Goal: Task Accomplishment & Management: Use online tool/utility

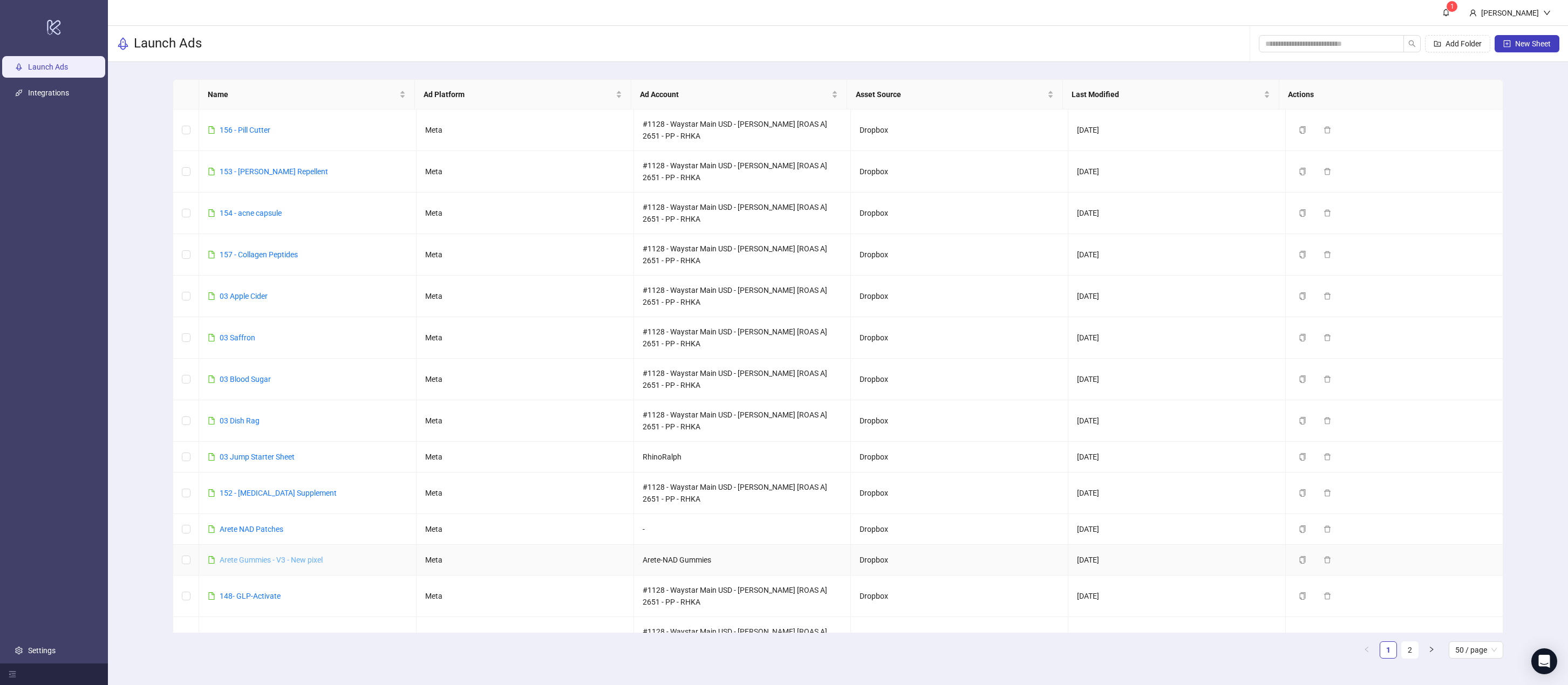
click at [268, 557] on link "Arete Gummies - V3 - New pixel" at bounding box center [271, 560] width 103 height 9
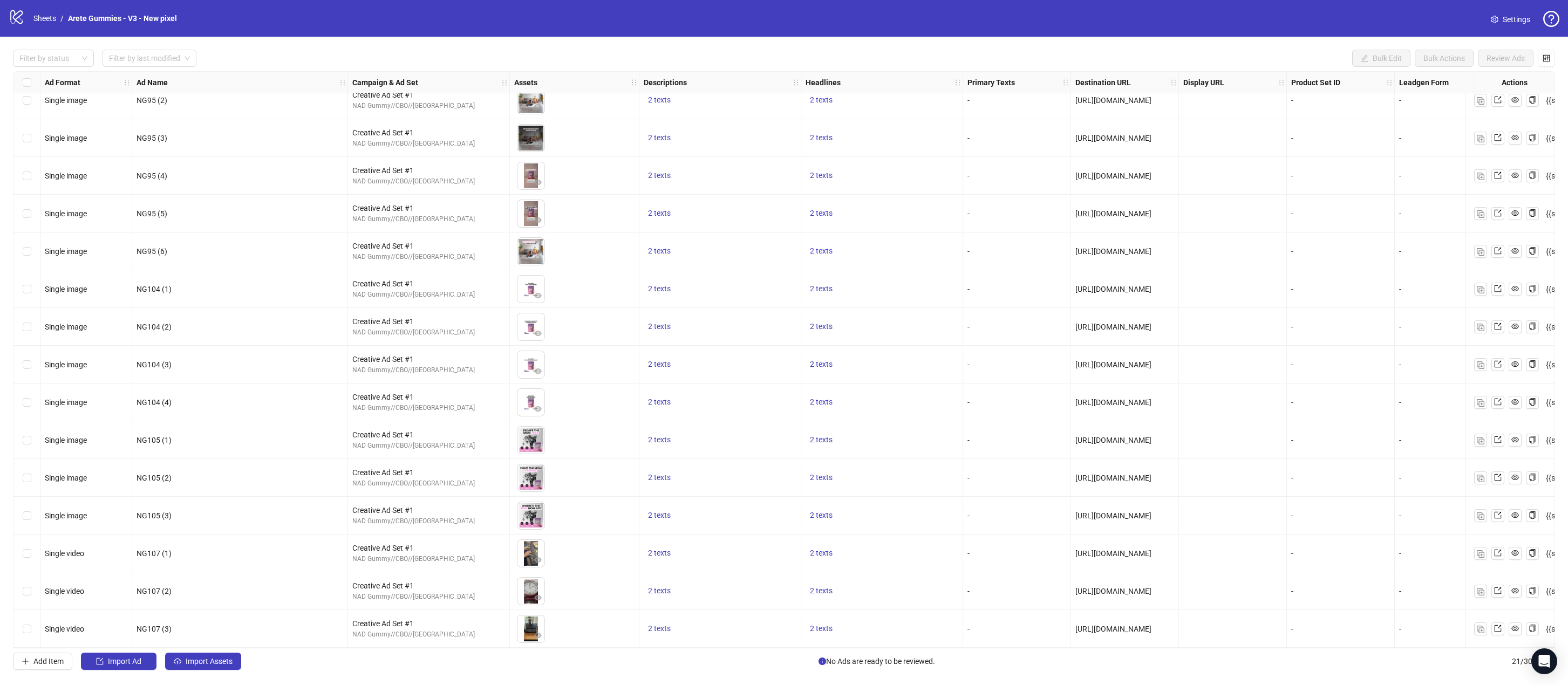
scroll to position [243, 0]
click at [219, 662] on span "Import Assets" at bounding box center [209, 662] width 47 height 9
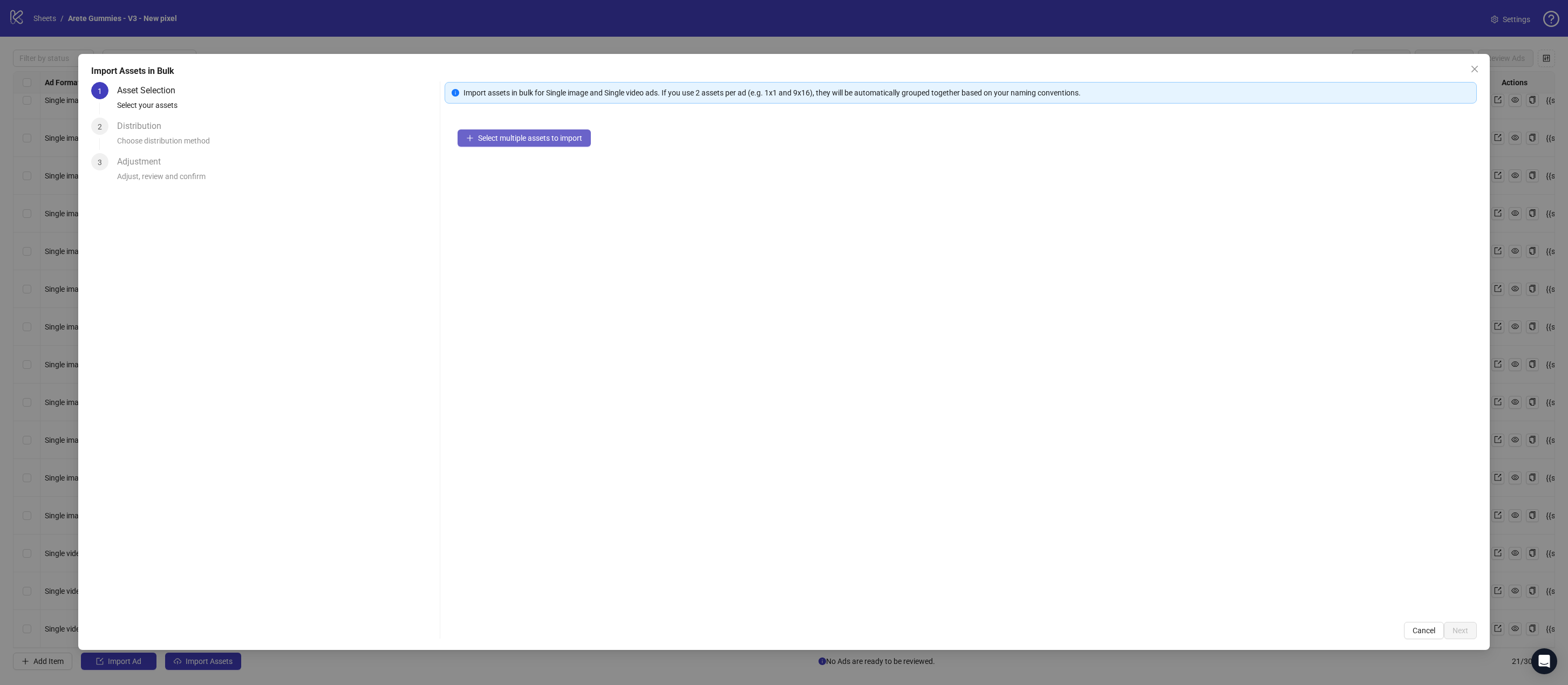
click at [532, 141] on span "Select multiple assets to import" at bounding box center [529, 138] width 104 height 9
click at [1027, 632] on span "Next" at bounding box center [1459, 631] width 15 height 9
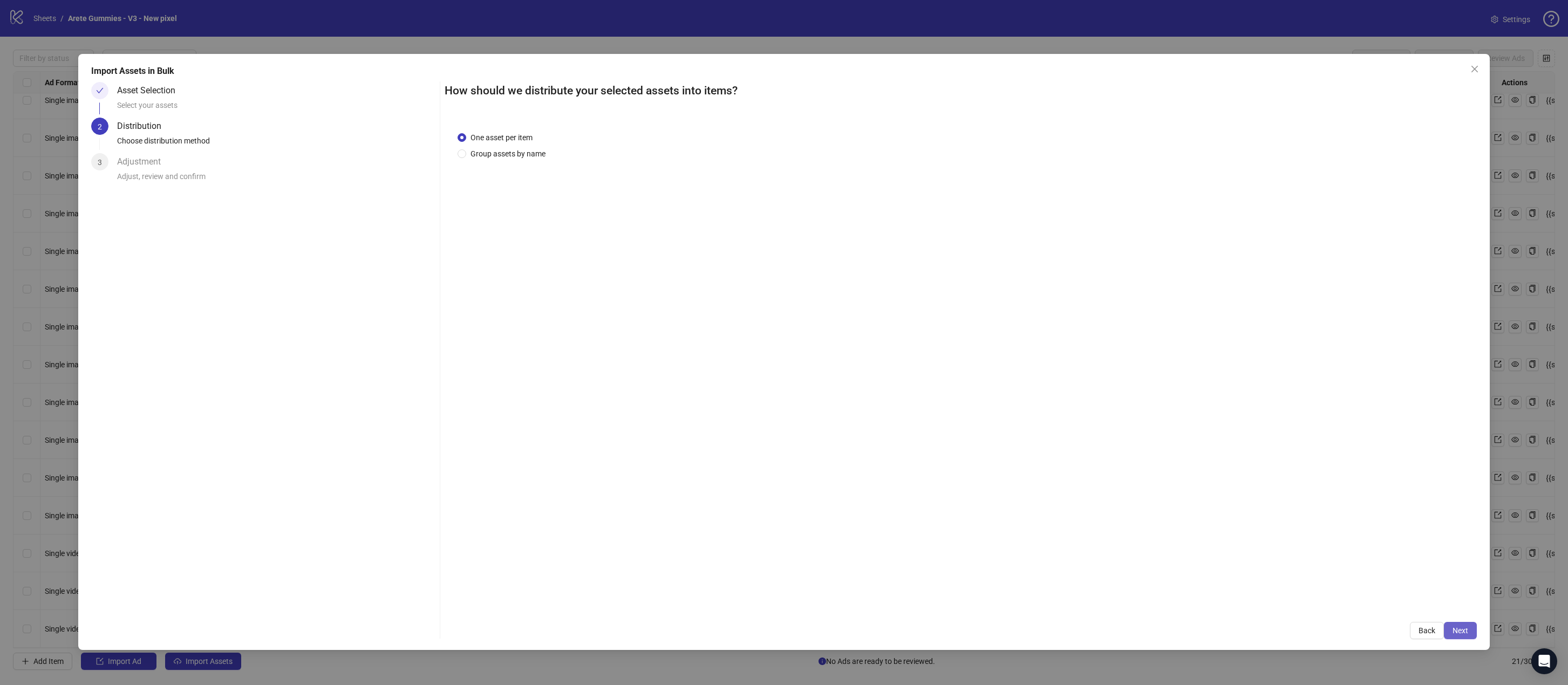
click at [1027, 627] on span "Next" at bounding box center [1459, 631] width 15 height 9
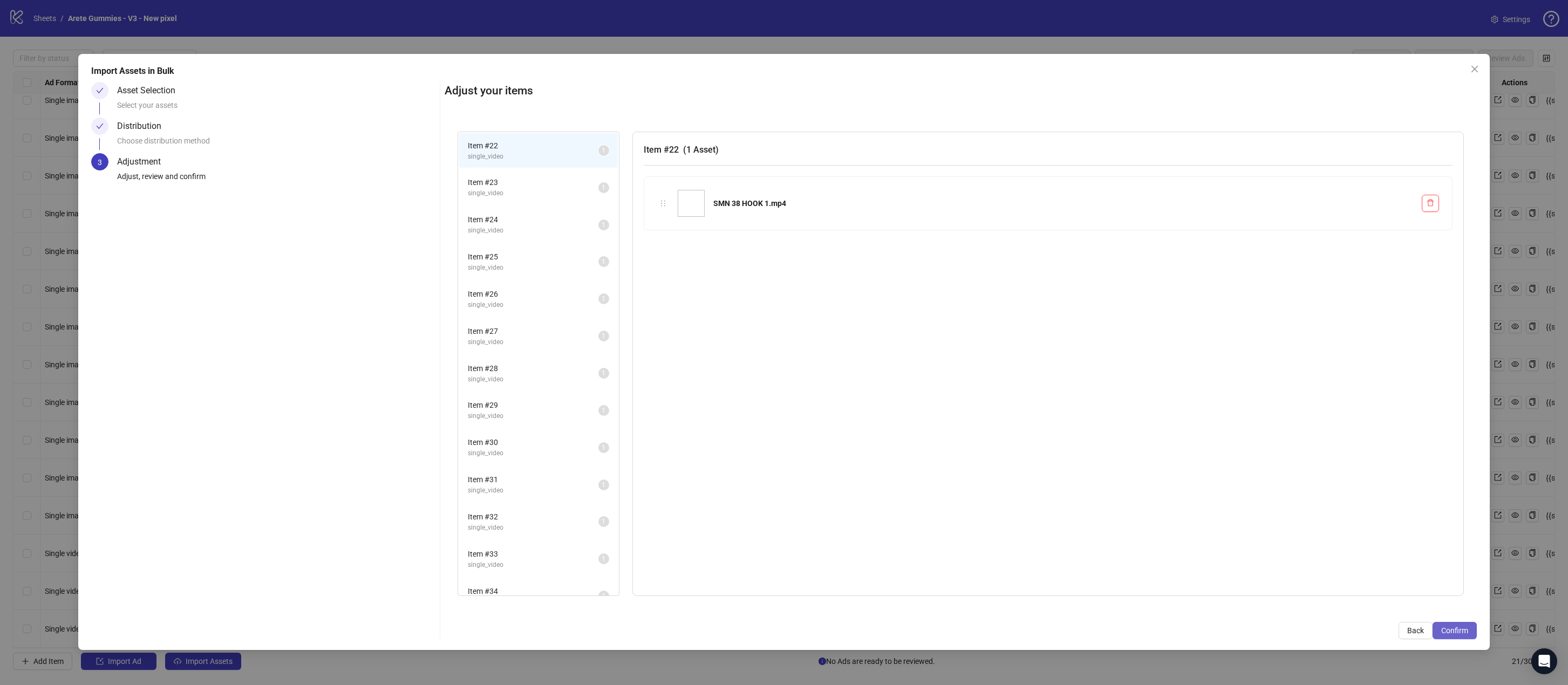
click at [1027, 624] on button "Confirm" at bounding box center [1454, 631] width 44 height 18
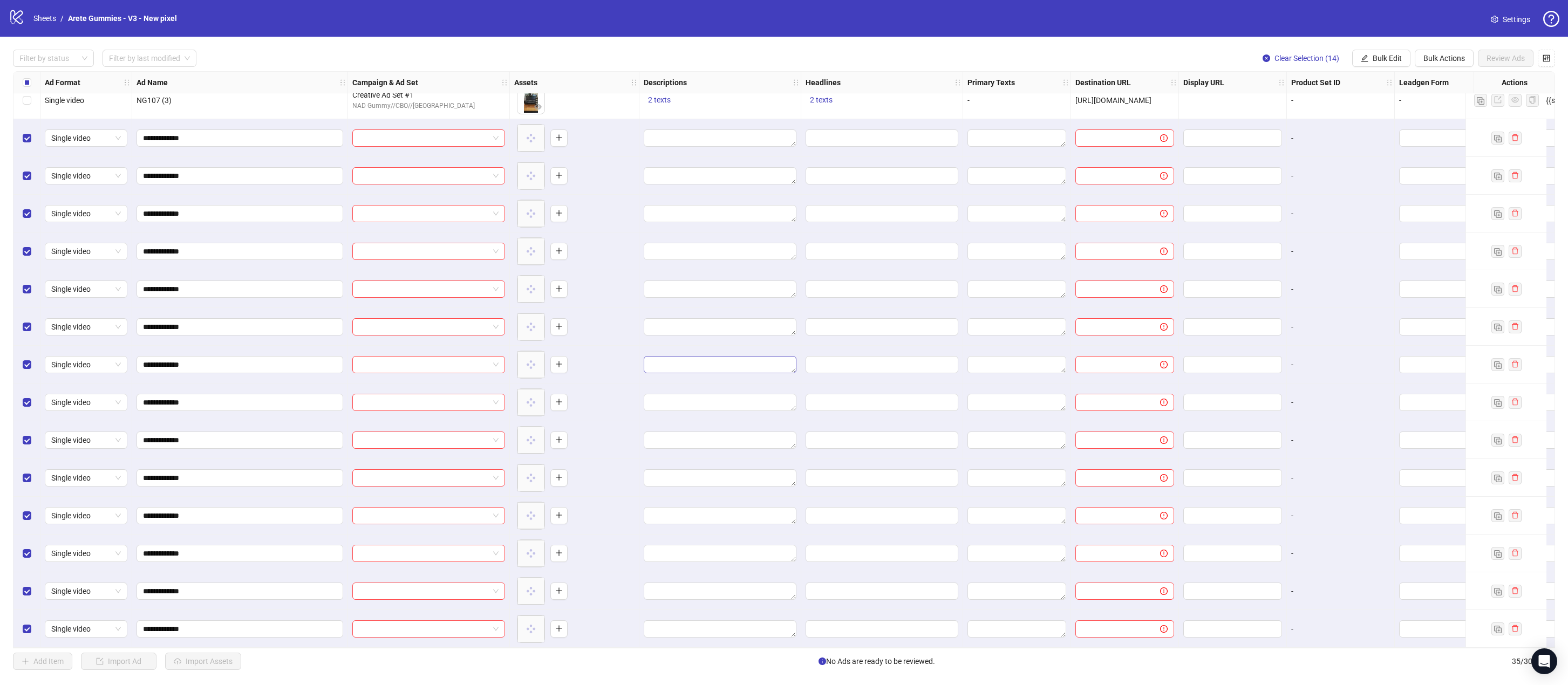
scroll to position [610, 0]
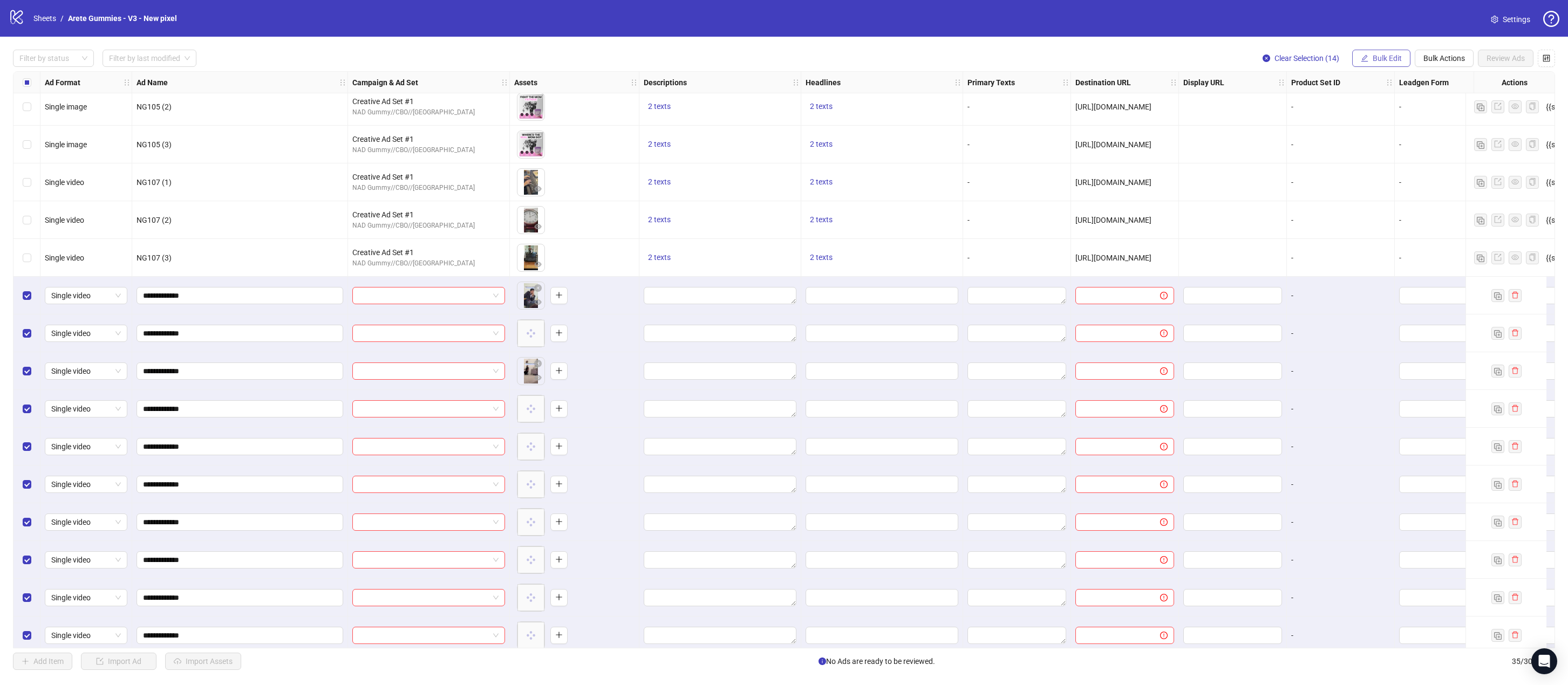
click at [1027, 56] on span "Bulk Edit" at bounding box center [1387, 58] width 29 height 9
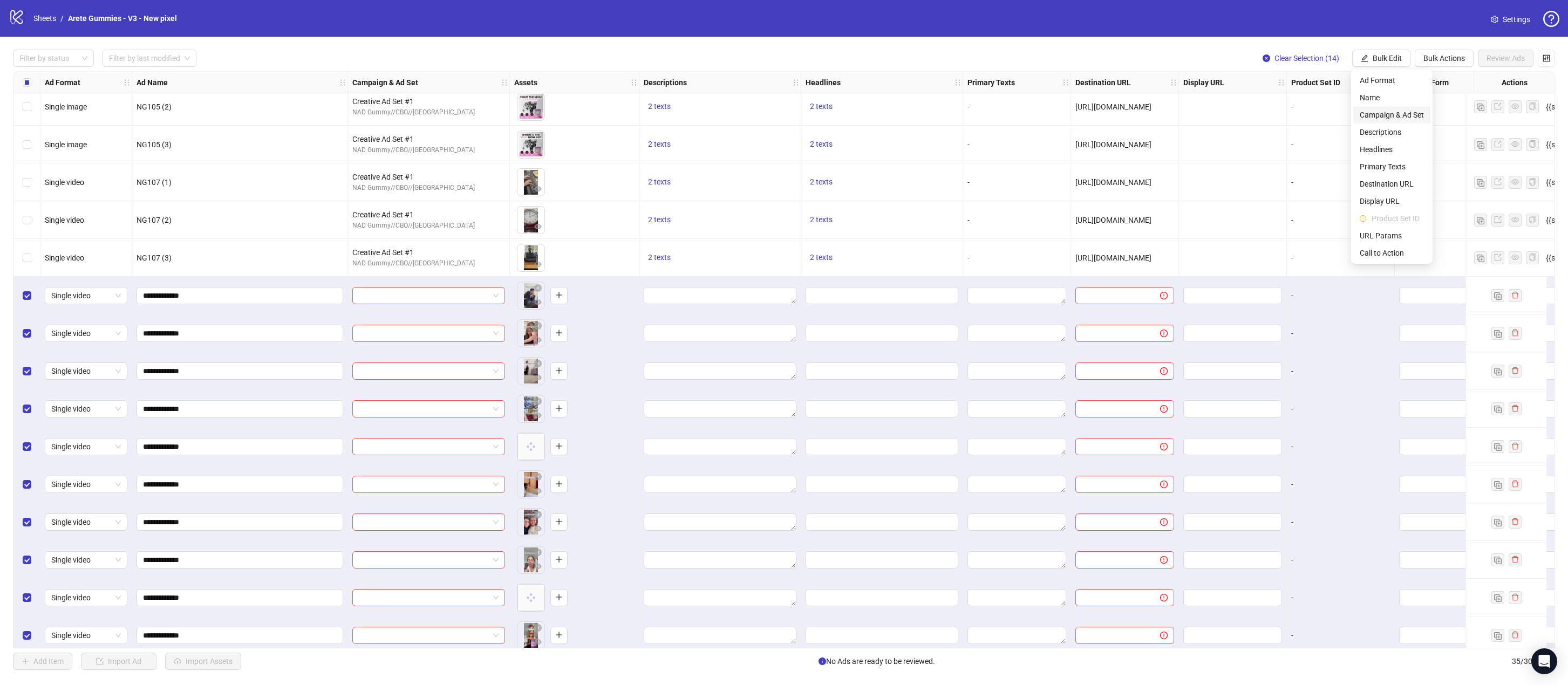
click at [1027, 115] on span "Campaign & Ad Set" at bounding box center [1392, 115] width 64 height 12
click at [1027, 98] on input "search" at bounding box center [1346, 105] width 139 height 16
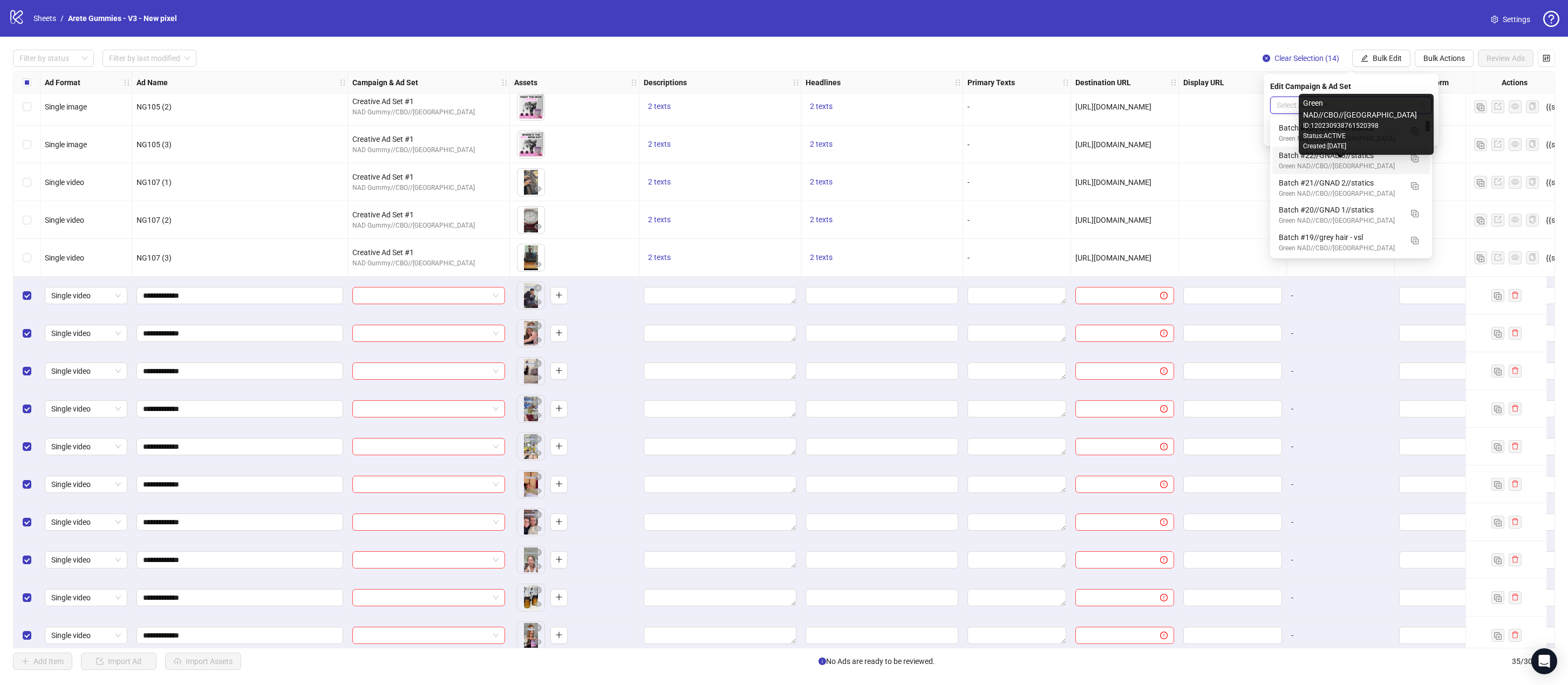
scroll to position [0, 0]
click at [1027, 98] on input "search" at bounding box center [1346, 105] width 139 height 16
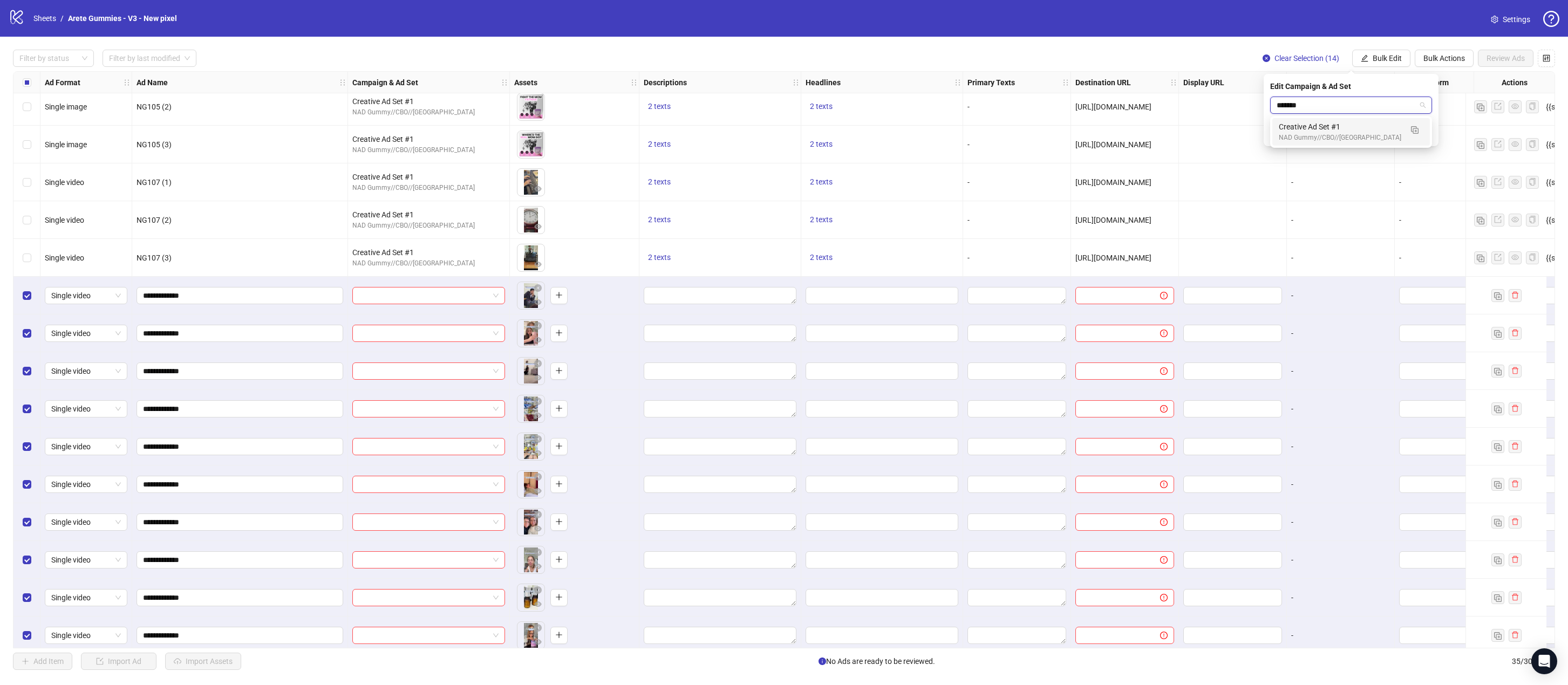
type input "********"
click at [1027, 133] on div "NAD Gummy//CBO//[GEOGRAPHIC_DATA]" at bounding box center [1340, 138] width 123 height 10
click at [1027, 133] on icon "check" at bounding box center [1425, 133] width 7 height 7
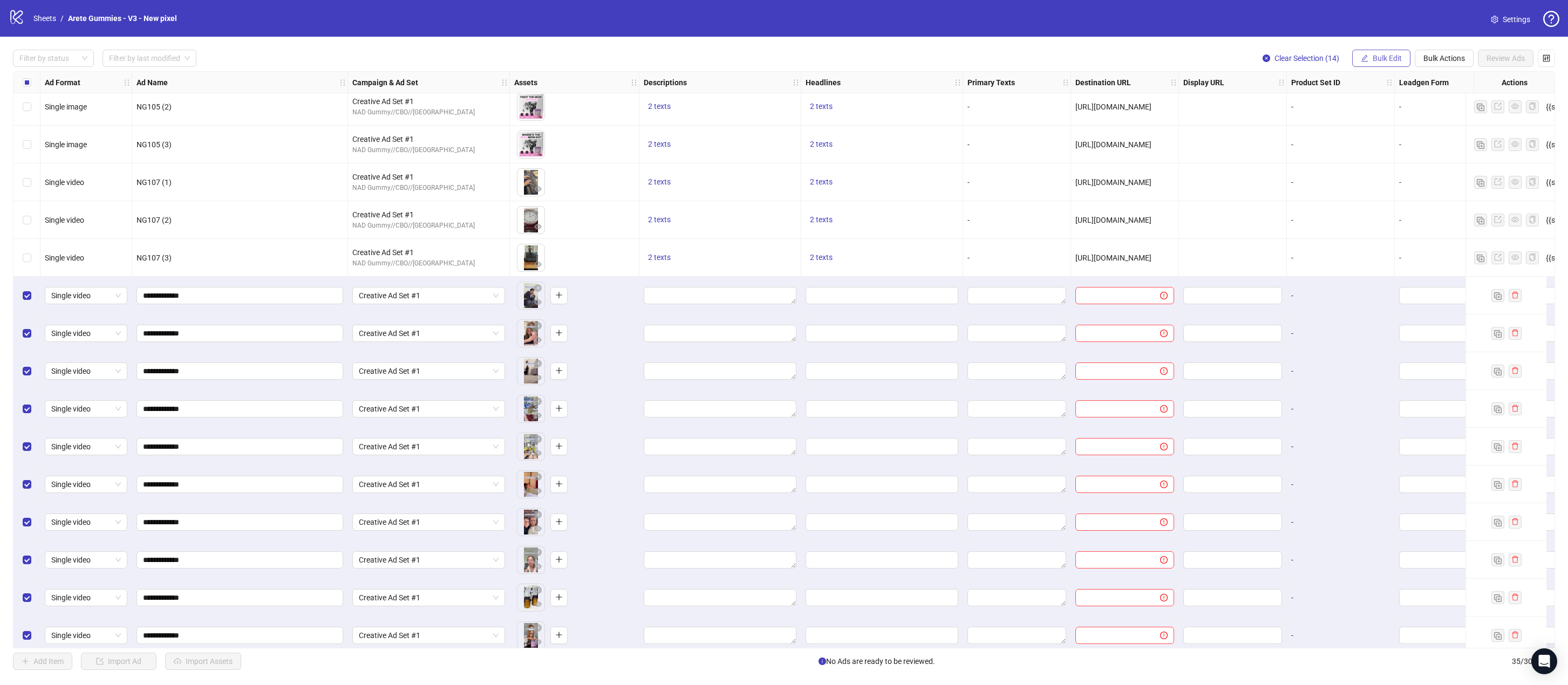
click at [1027, 55] on span "Bulk Edit" at bounding box center [1387, 58] width 29 height 9
click at [1027, 163] on span "Primary Texts" at bounding box center [1392, 166] width 64 height 12
click at [1027, 111] on textarea at bounding box center [1351, 111] width 162 height 29
paste textarea "**********"
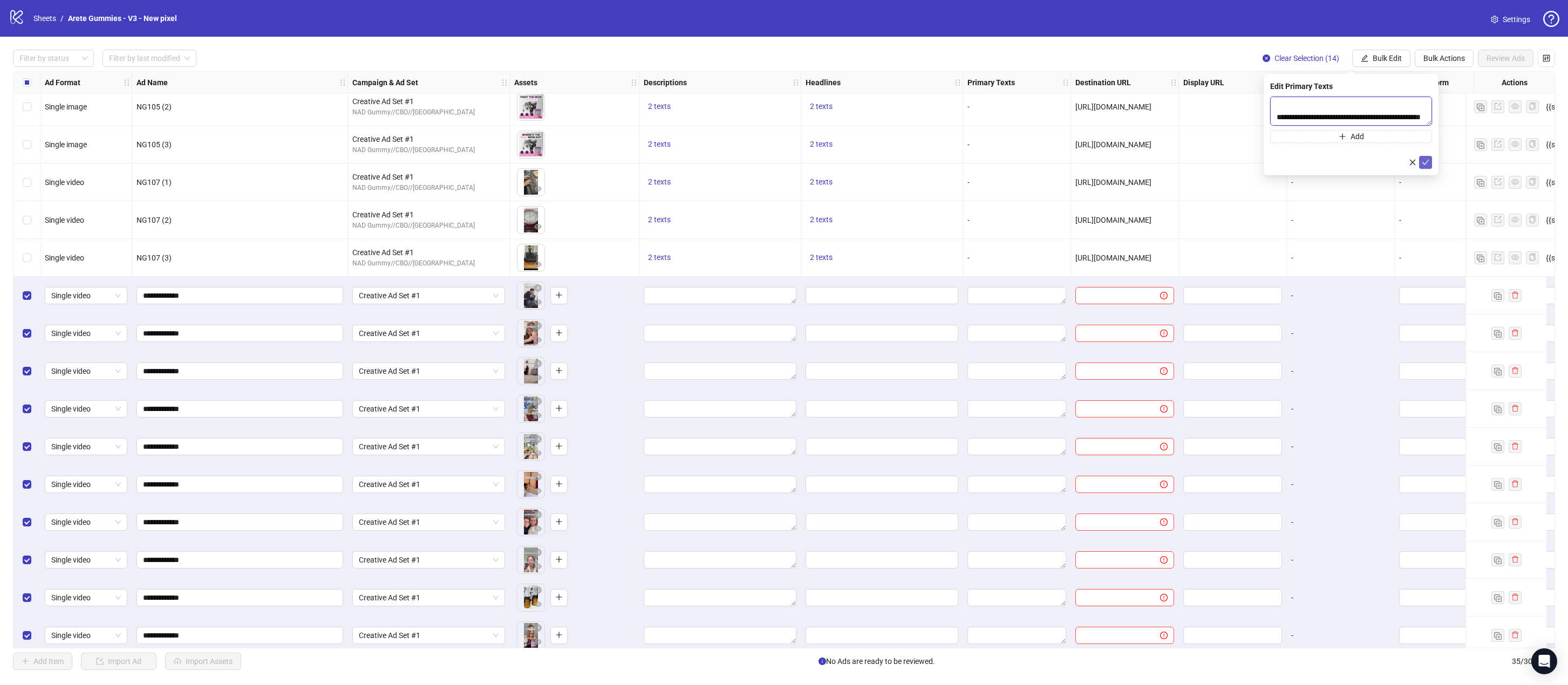
type textarea "**********"
click at [1027, 160] on icon "check" at bounding box center [1426, 162] width 7 height 5
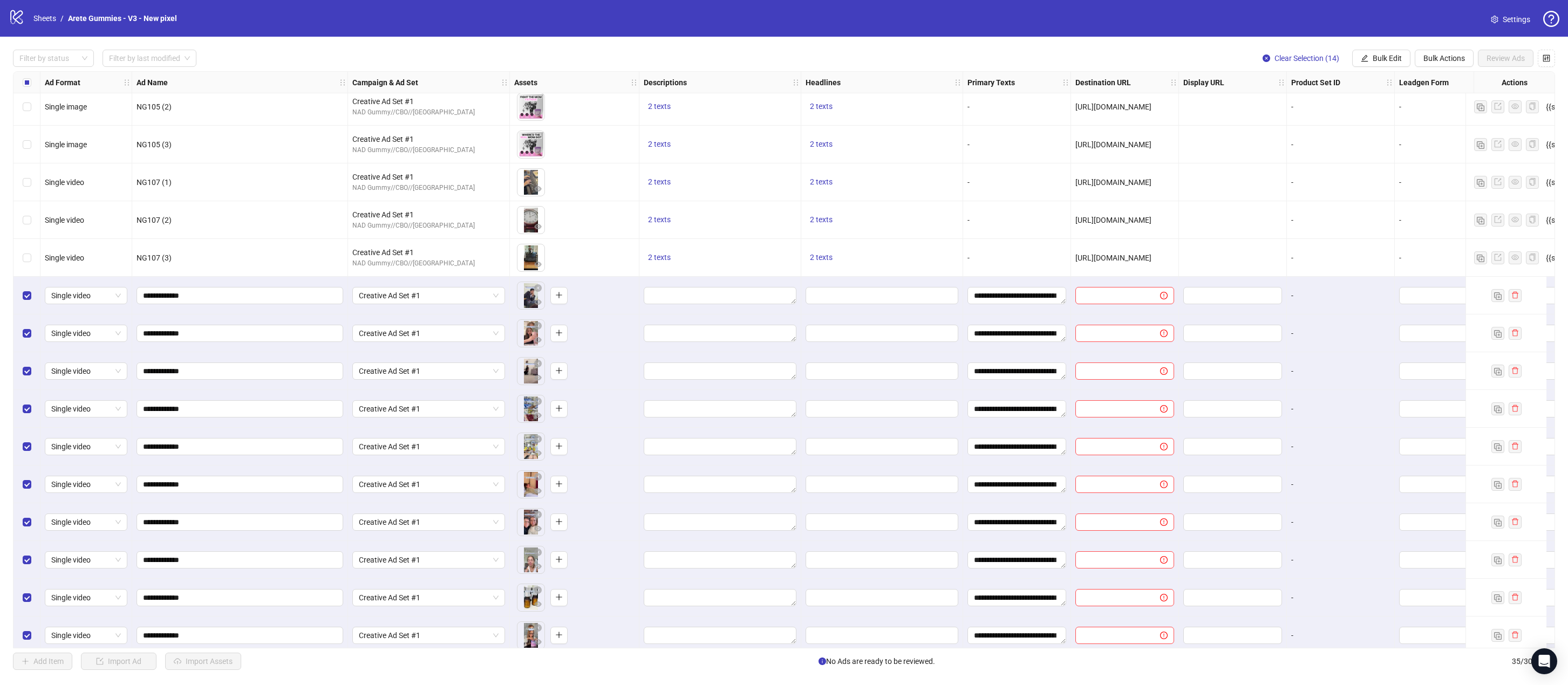
click at [1002, 258] on div "-" at bounding box center [1016, 258] width 98 height 12
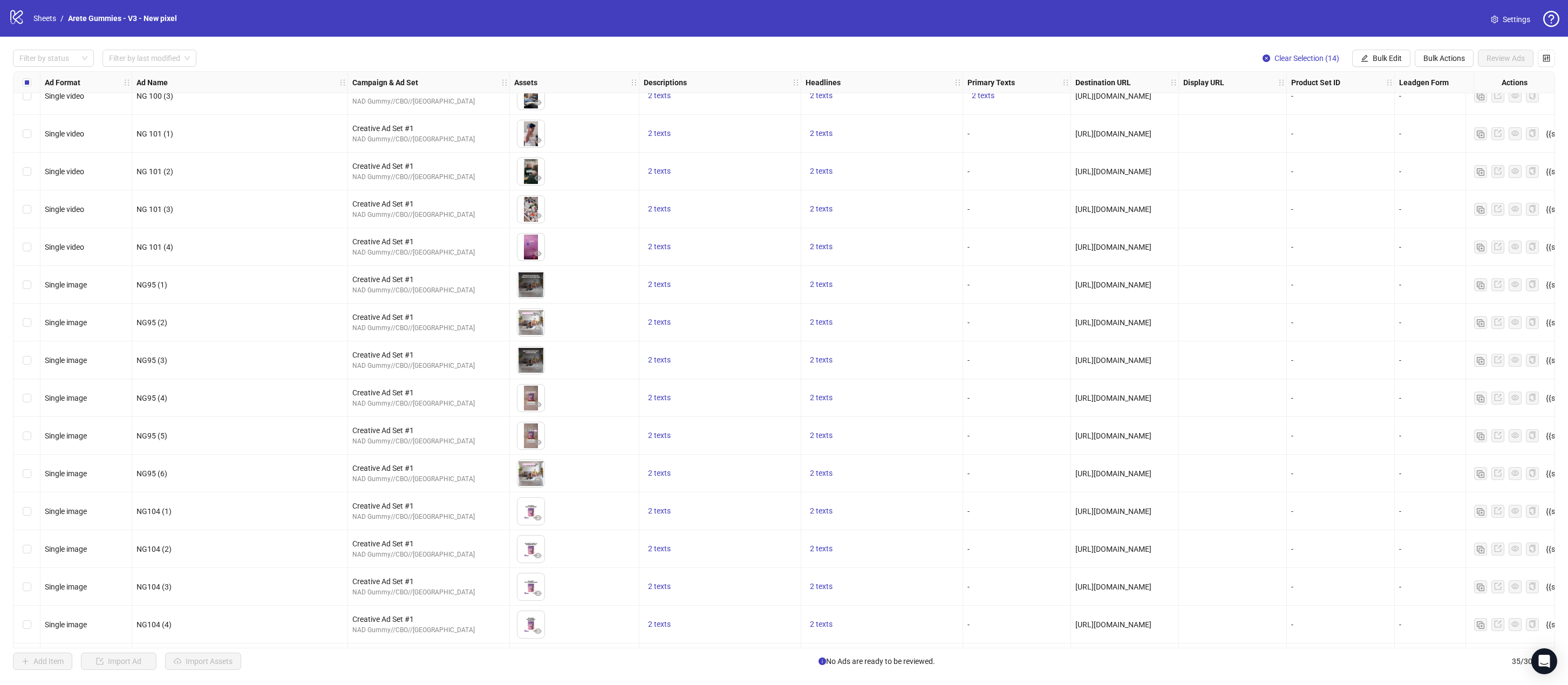
scroll to position [0, 0]
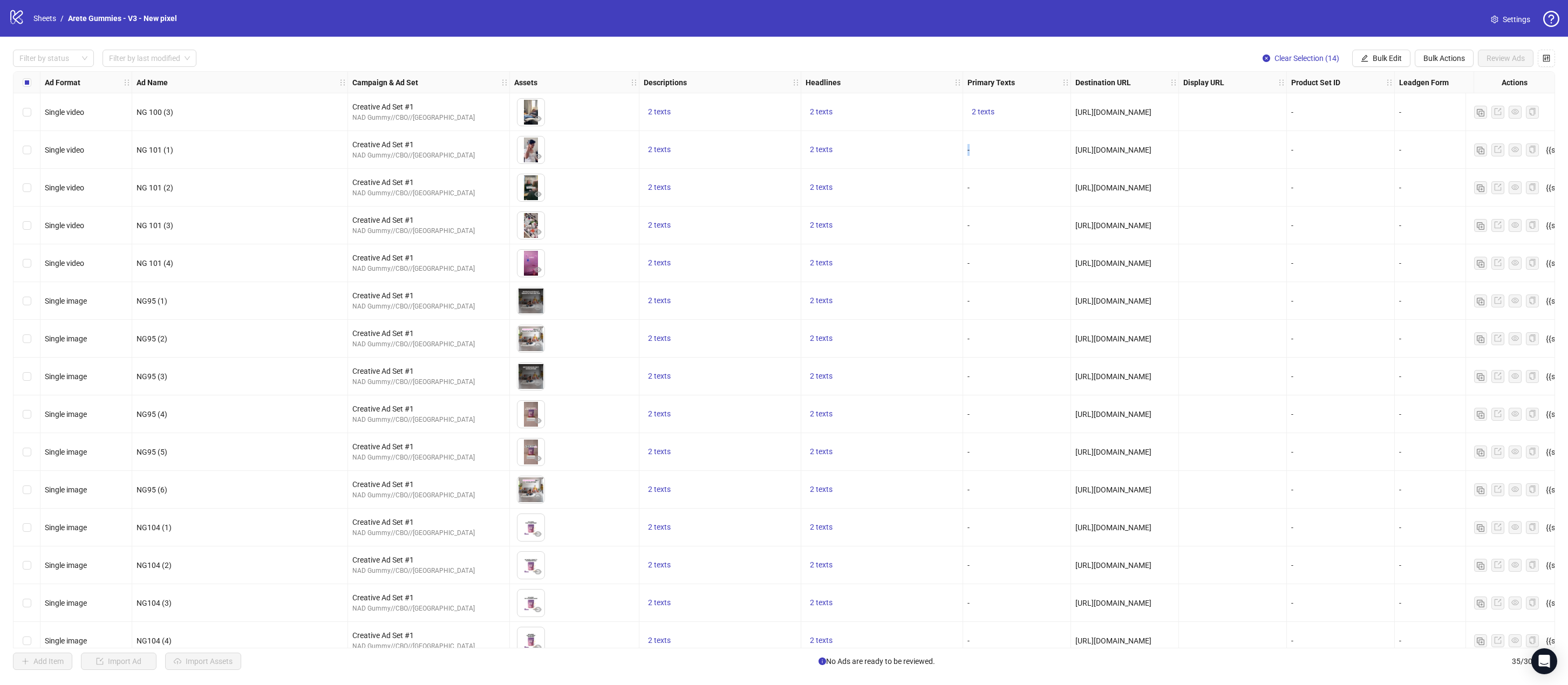
drag, startPoint x: 980, startPoint y: 146, endPoint x: 998, endPoint y: 163, distance: 24.8
click at [947, 71] on div "Single video NG 100 (3) Creative Ad Set #1 NAD Gummy//CBO//[GEOGRAPHIC_DATA] To…" at bounding box center [868, 71] width 1710 height 0
click at [1017, 167] on div "-" at bounding box center [1017, 150] width 108 height 38
click at [967, 149] on div "-" at bounding box center [1017, 150] width 108 height 38
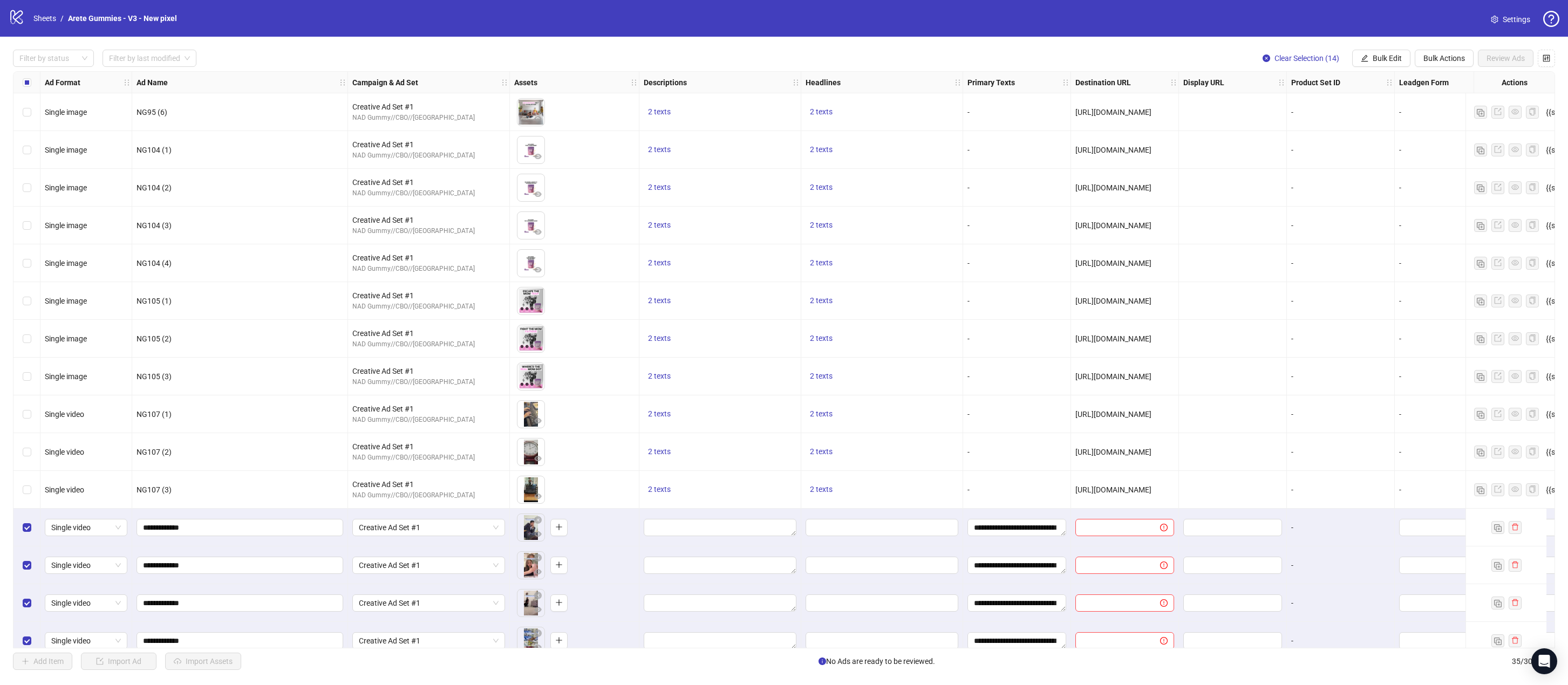
scroll to position [486, 0]
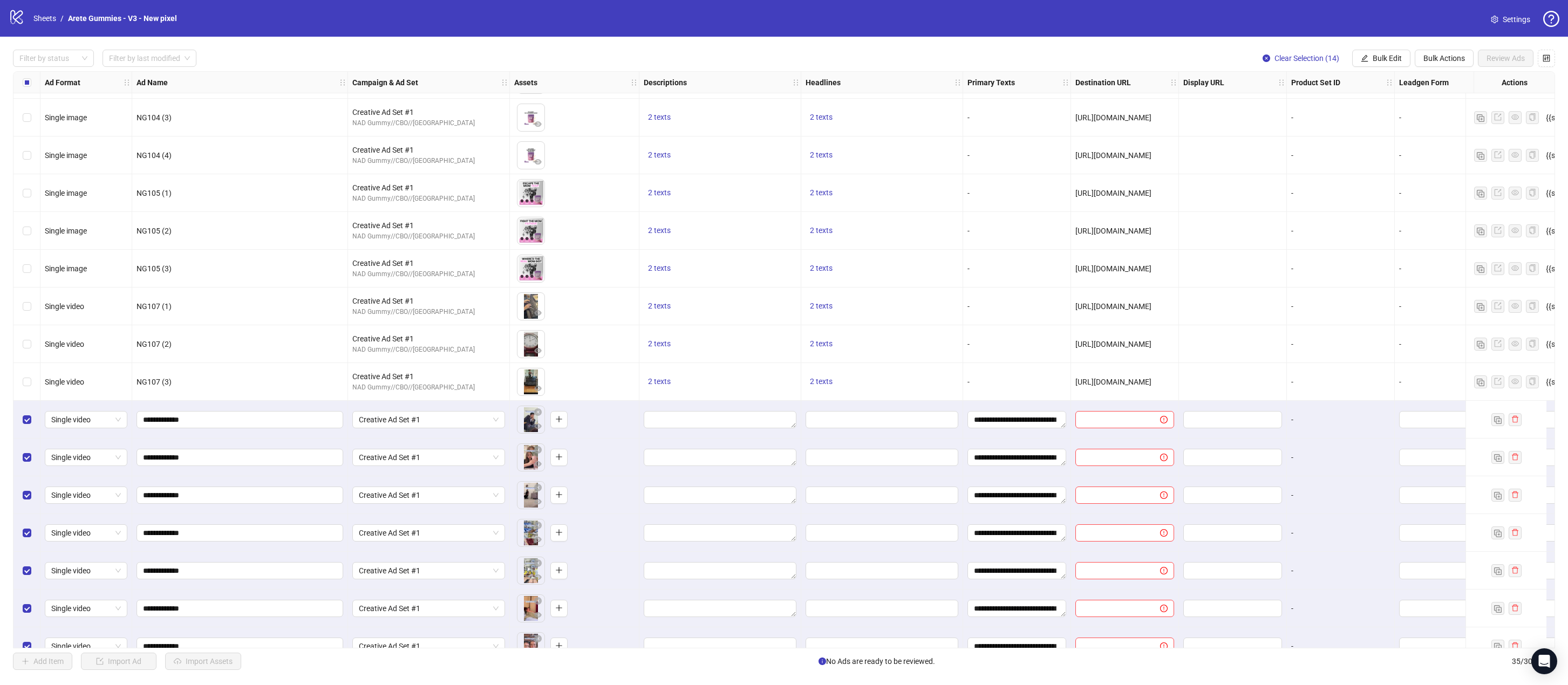
click at [1027, 384] on span "[URL][DOMAIN_NAME]" at bounding box center [1113, 382] width 76 height 9
copy span "[URL][DOMAIN_NAME]"
click at [1027, 54] on span "Bulk Edit" at bounding box center [1387, 58] width 29 height 9
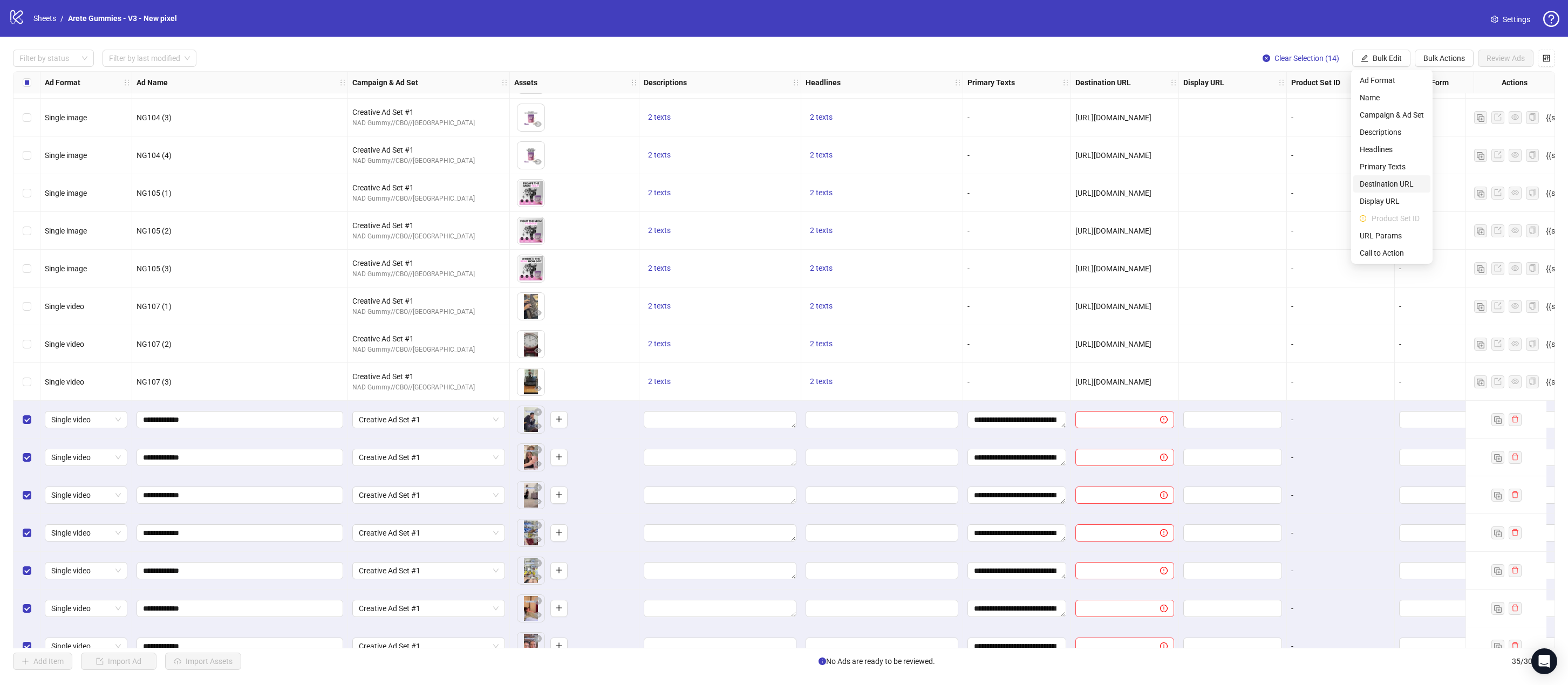
click at [1027, 182] on span "Destination URL" at bounding box center [1392, 184] width 64 height 12
click at [1027, 107] on input "text" at bounding box center [1346, 105] width 140 height 12
paste input "**********"
type input "**********"
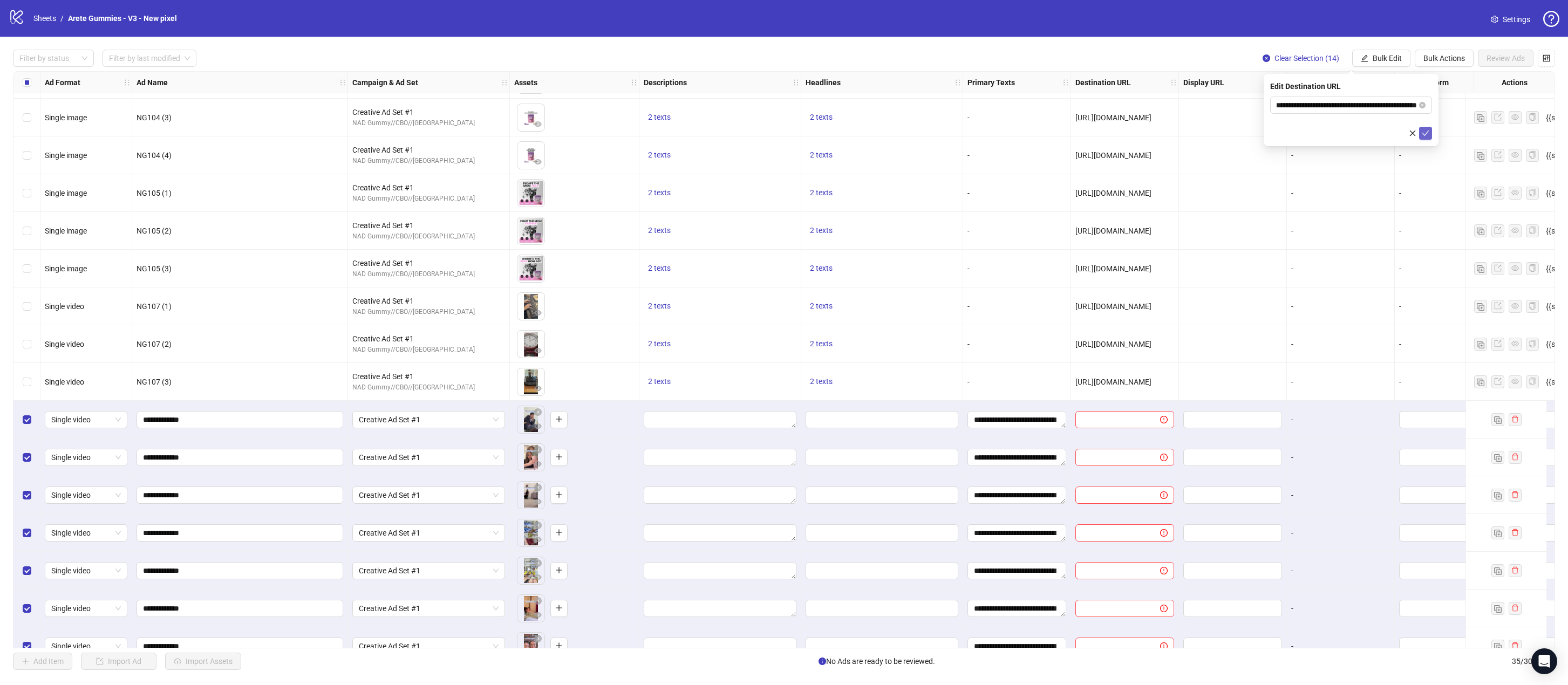
click at [1027, 133] on icon "check" at bounding box center [1426, 133] width 7 height 5
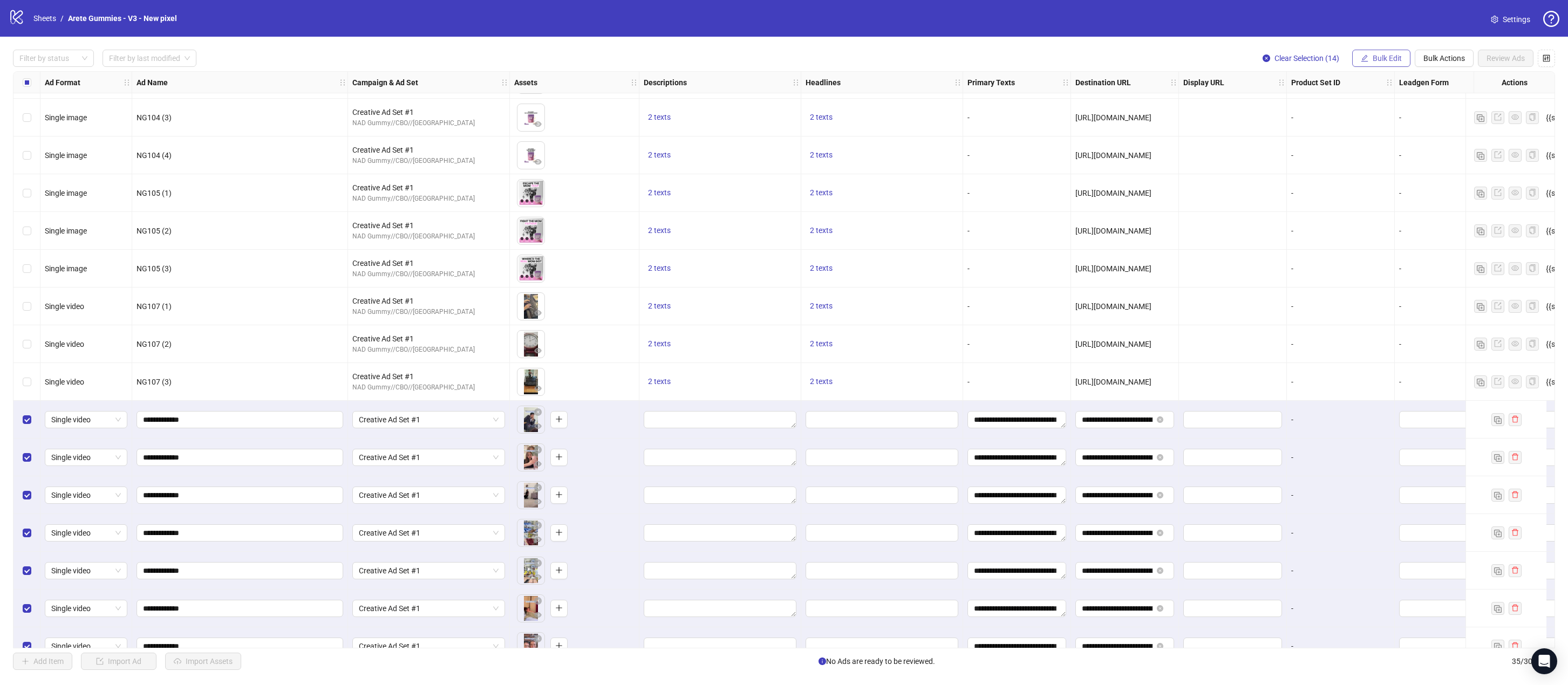
click at [1027, 58] on span "Bulk Edit" at bounding box center [1387, 58] width 29 height 9
click at [1027, 249] on span "Call to Action" at bounding box center [1392, 253] width 64 height 12
click at [1027, 109] on input "search" at bounding box center [1346, 105] width 139 height 16
type input "*****"
click at [1027, 120] on div "Learn more" at bounding box center [1351, 127] width 158 height 18
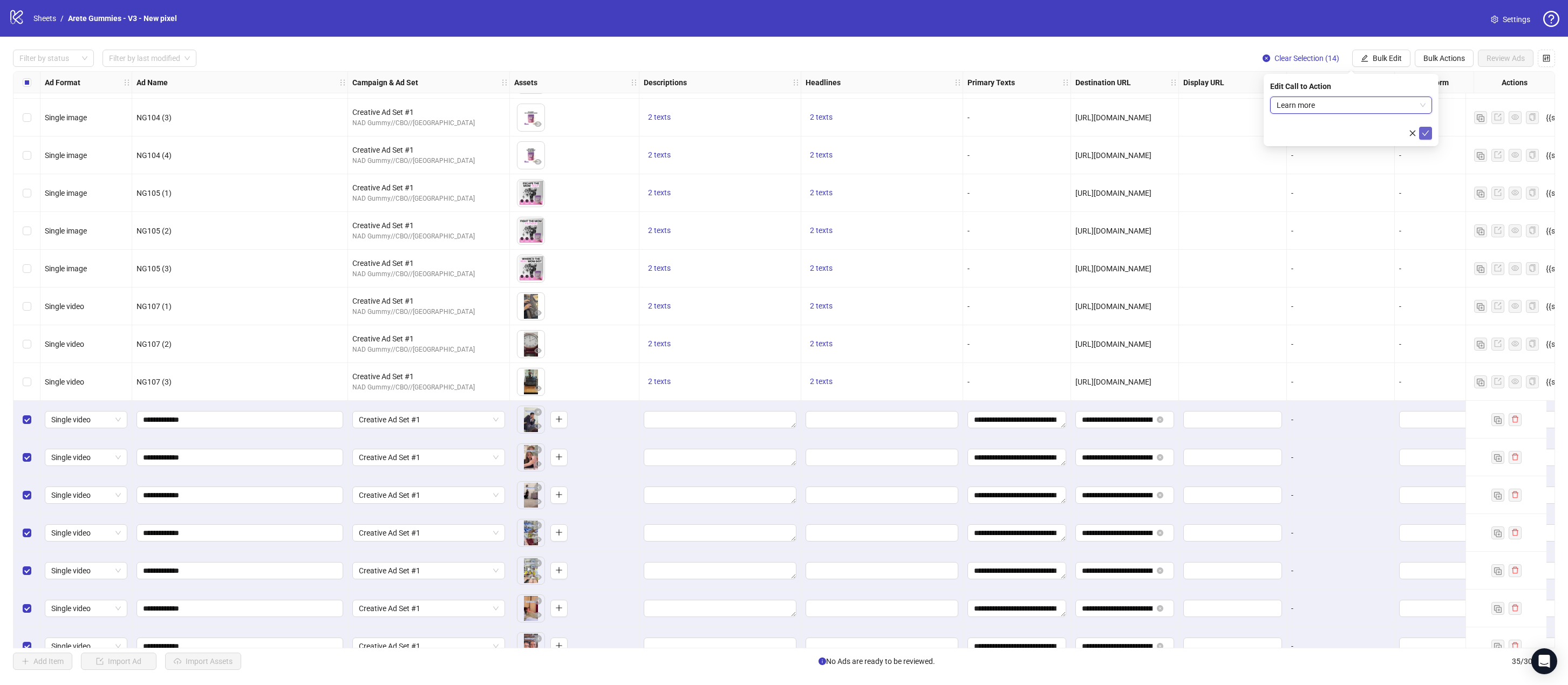
click at [1027, 132] on icon "check" at bounding box center [1425, 133] width 7 height 7
click at [663, 379] on span "2 texts" at bounding box center [659, 382] width 23 height 9
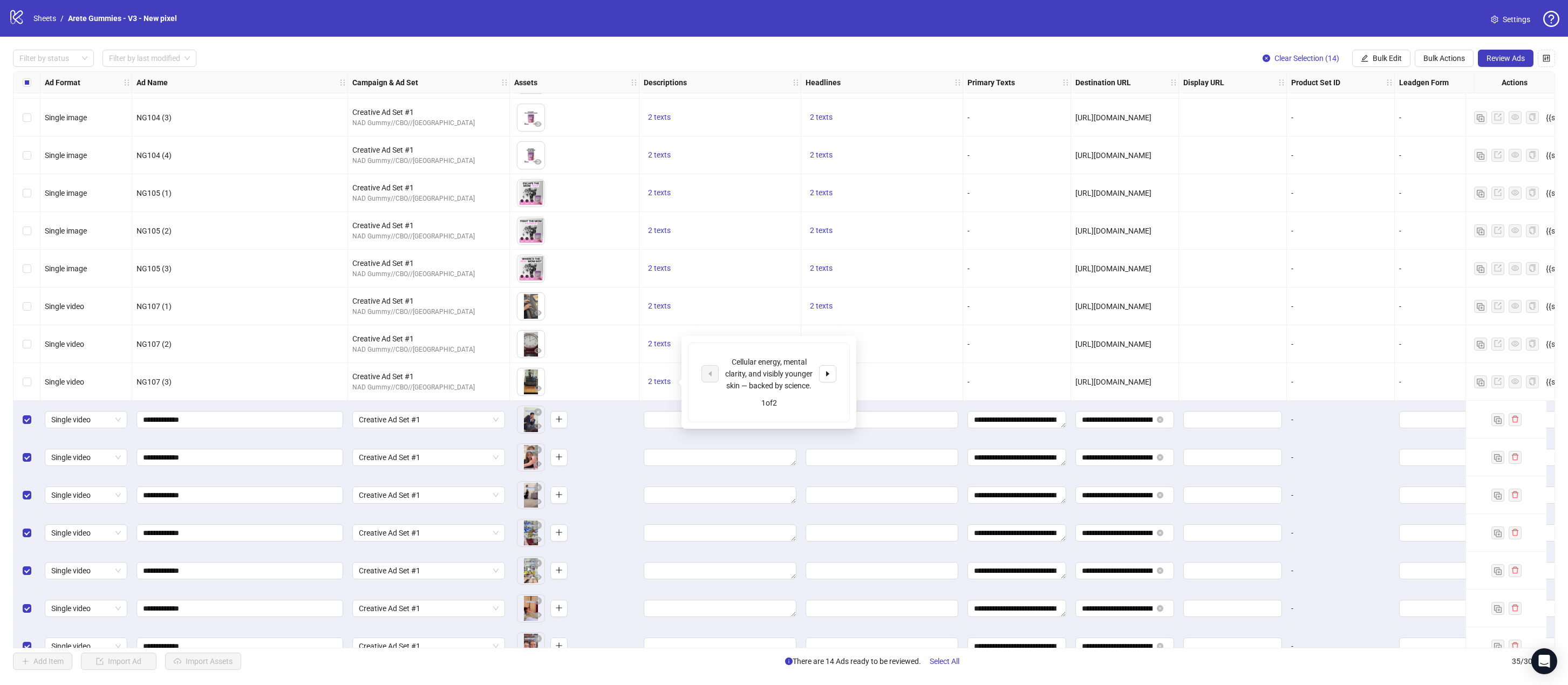
click at [767, 371] on div "Cellular energy, mental clarity, and visibly younger skin — backed by science." at bounding box center [769, 374] width 90 height 36
copy div "Cellular energy, mental clarity, and visibly younger skin — backed by science."
click at [1027, 53] on button "Bulk Edit" at bounding box center [1381, 58] width 58 height 18
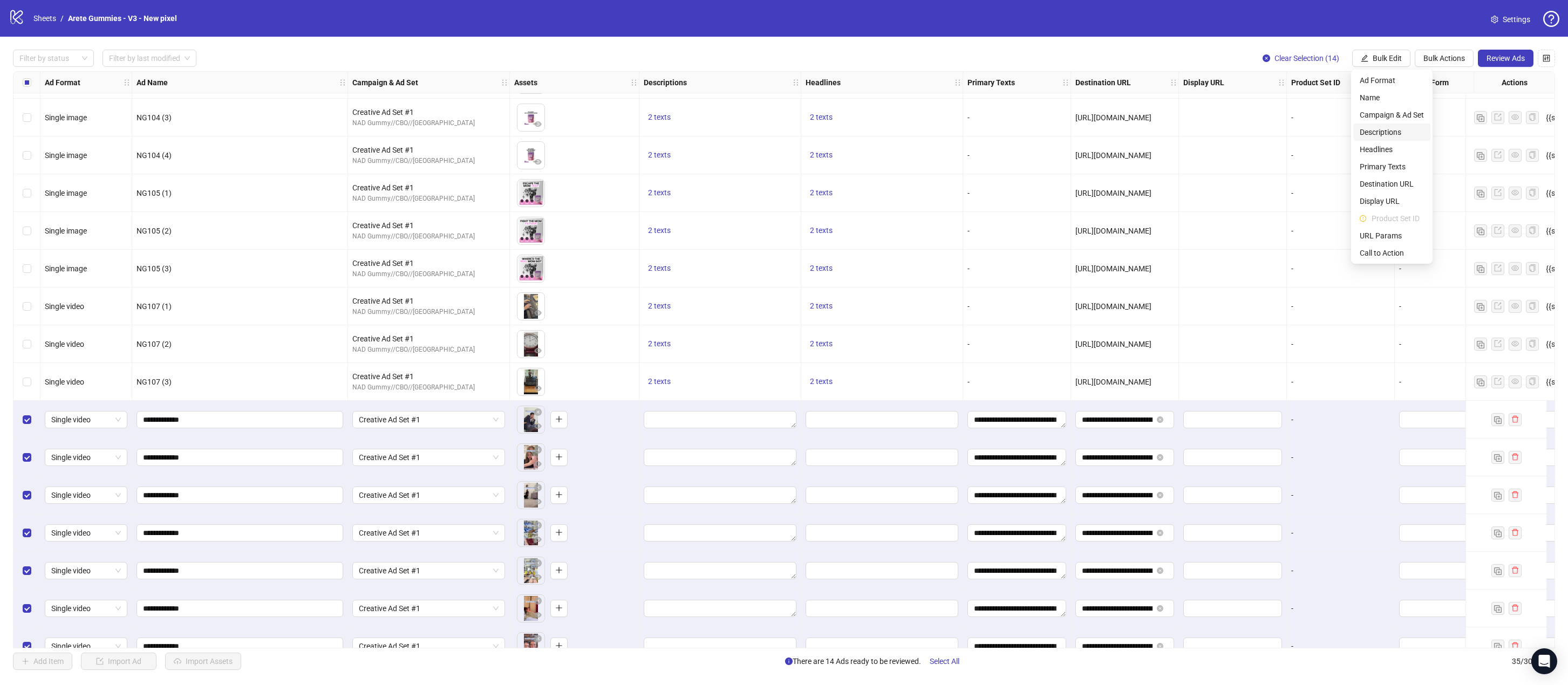
click at [1027, 125] on li "Descriptions" at bounding box center [1392, 132] width 77 height 18
click at [1027, 108] on textarea at bounding box center [1351, 111] width 162 height 29
paste textarea "**********"
type textarea "**********"
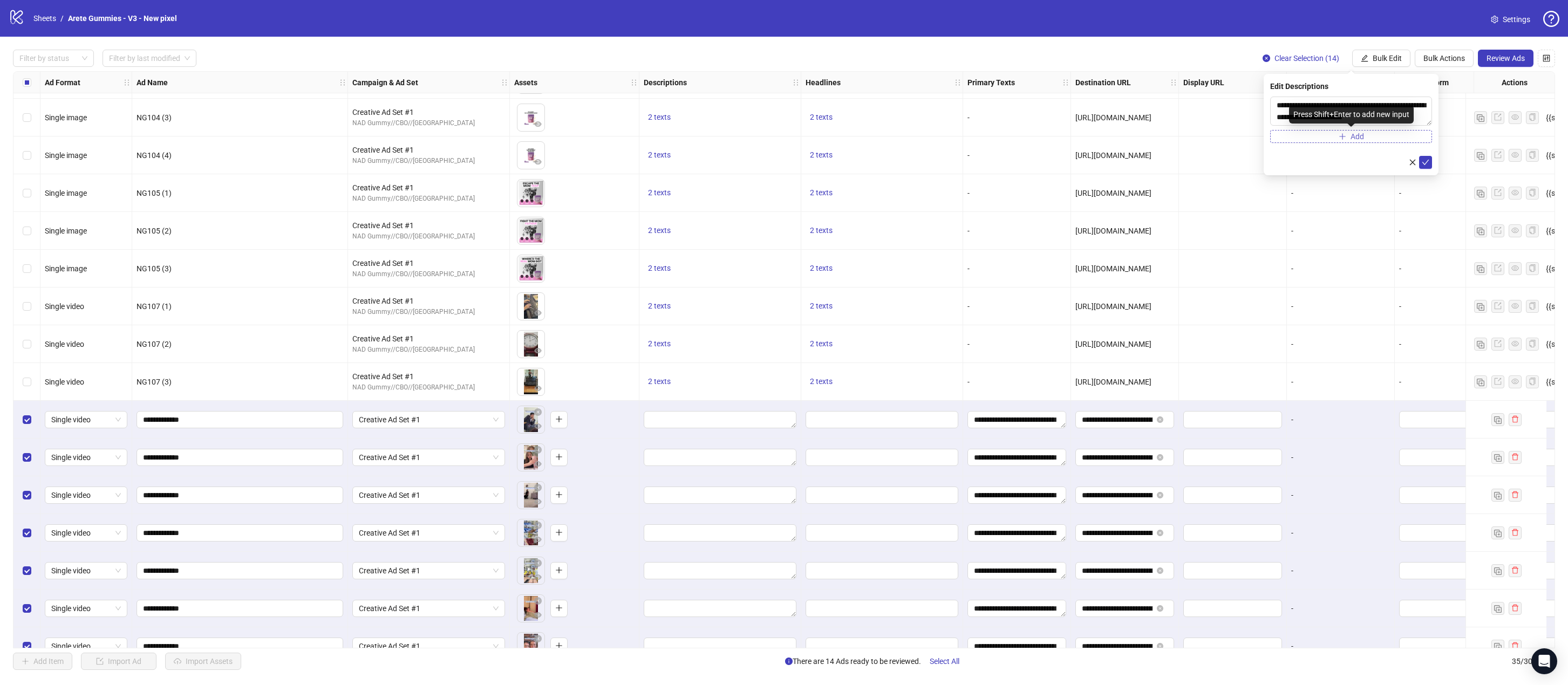
click at [1027, 133] on button "Add" at bounding box center [1351, 136] width 162 height 13
click at [665, 387] on button "2 texts" at bounding box center [659, 382] width 31 height 13
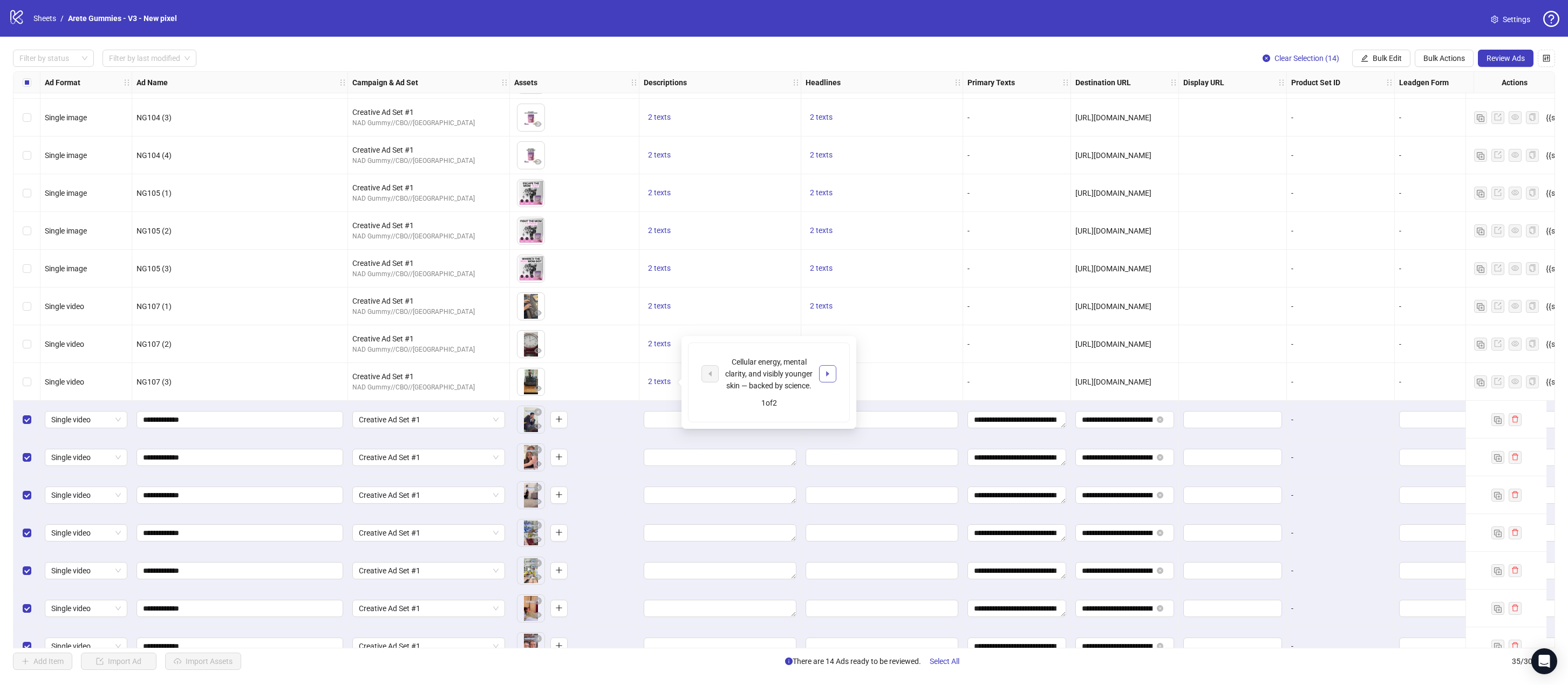
click at [830, 376] on icon "caret-right" at bounding box center [828, 374] width 7 height 7
click at [777, 376] on div "No pills. No injections. Just results you can feel (and see)." at bounding box center [769, 374] width 90 height 36
copy div "No pills. No injections. Just results you can feel (and see)."
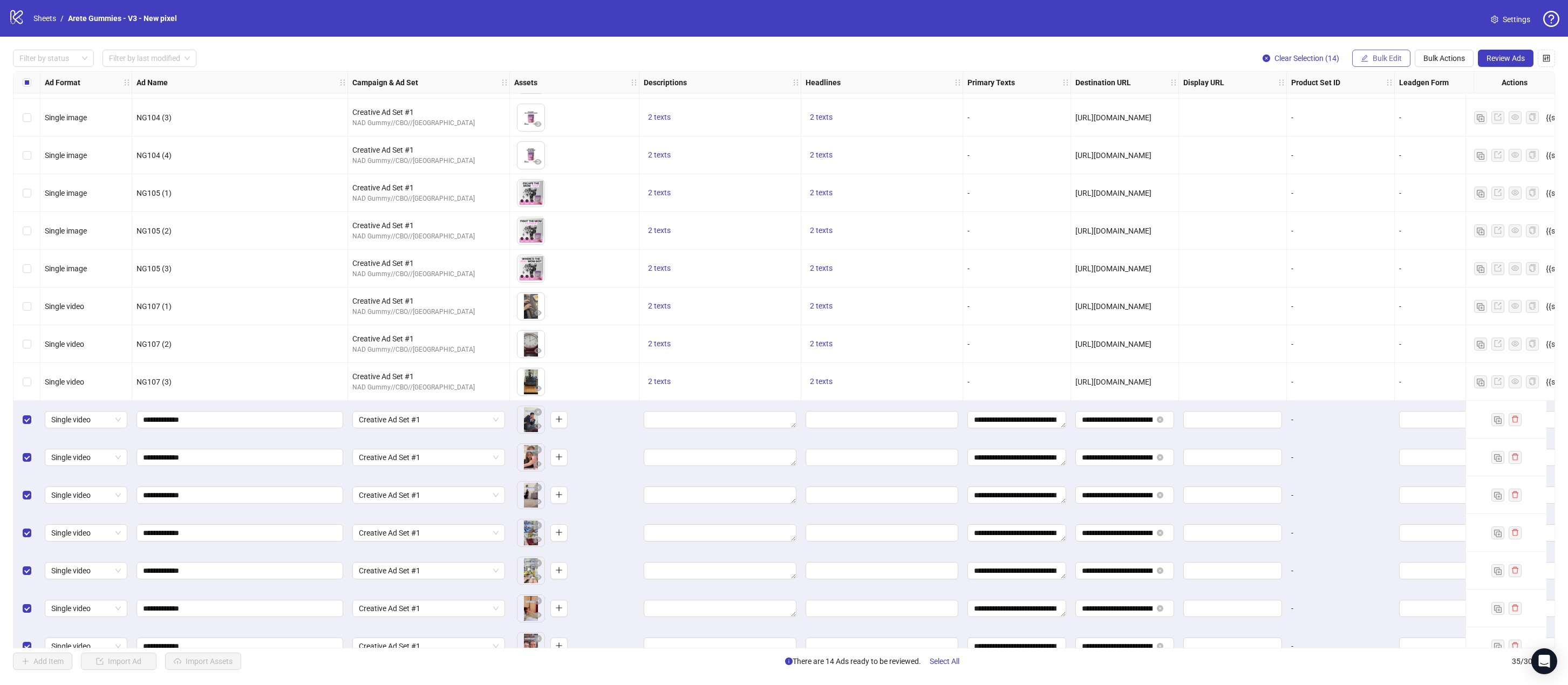
click at [1027, 59] on span "Bulk Edit" at bounding box center [1387, 58] width 29 height 9
click at [1027, 125] on li "Descriptions" at bounding box center [1392, 132] width 77 height 18
click at [1027, 142] on textarea at bounding box center [1351, 128] width 162 height 29
paste textarea "**********"
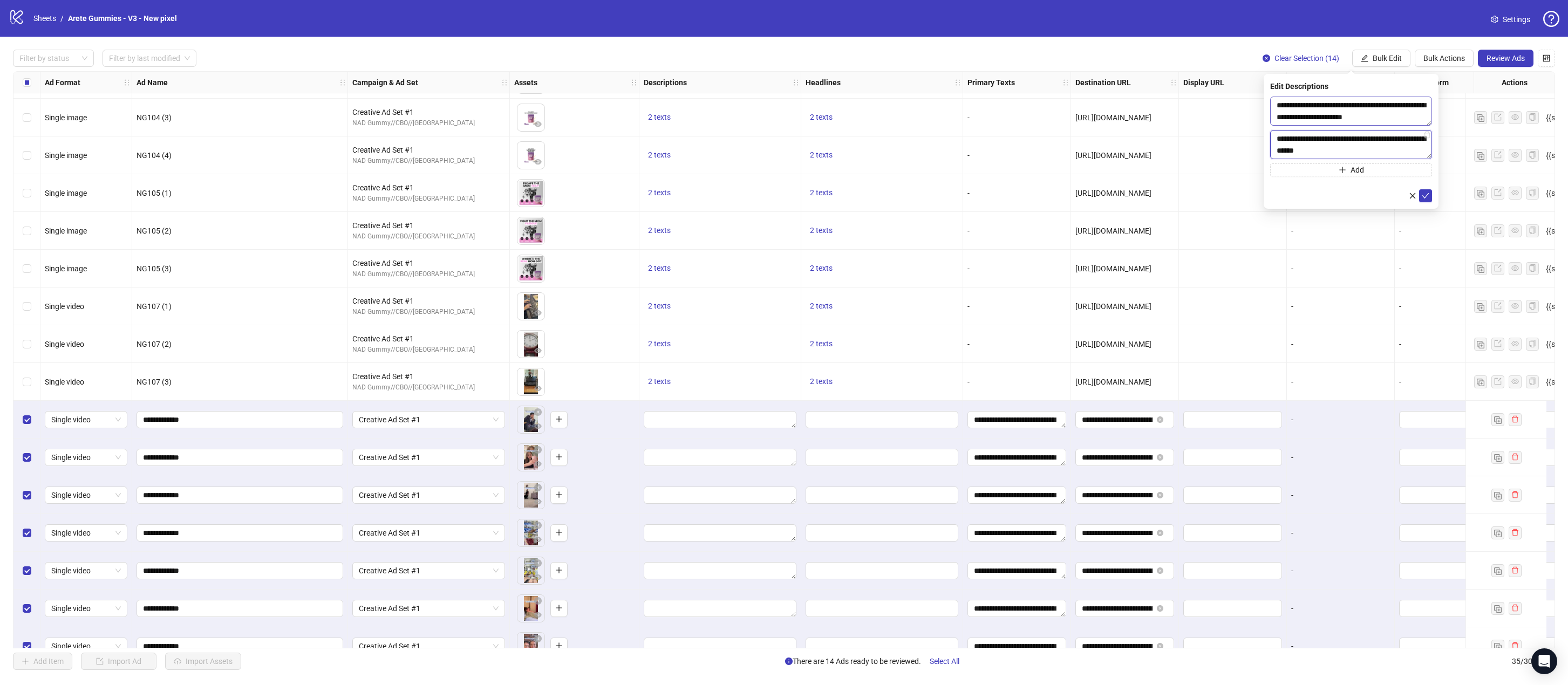
scroll to position [0, 0]
type textarea "**********"
click at [1027, 122] on textarea "**********" at bounding box center [1351, 111] width 162 height 29
type textarea "**********"
click at [1027, 194] on icon "check" at bounding box center [1425, 196] width 7 height 7
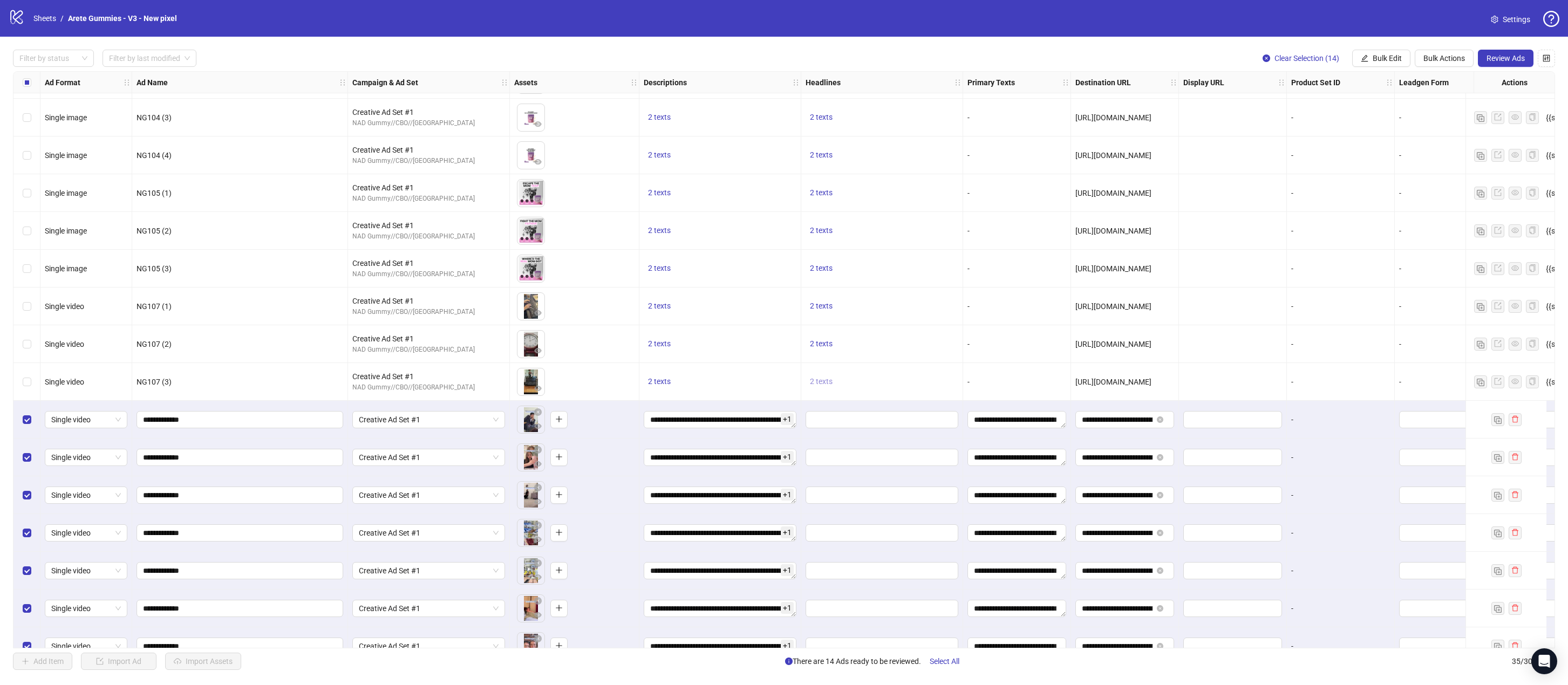
click at [826, 383] on span "2 texts" at bounding box center [820, 382] width 23 height 9
click at [930, 370] on div "Thousands of Women Are Switching to These Gummies" at bounding box center [931, 374] width 90 height 36
click at [930, 371] on div "Thousands of Women Are Switching to These Gummies" at bounding box center [931, 374] width 90 height 36
copy div "Thousands of Women Are Switching to These Gummies"
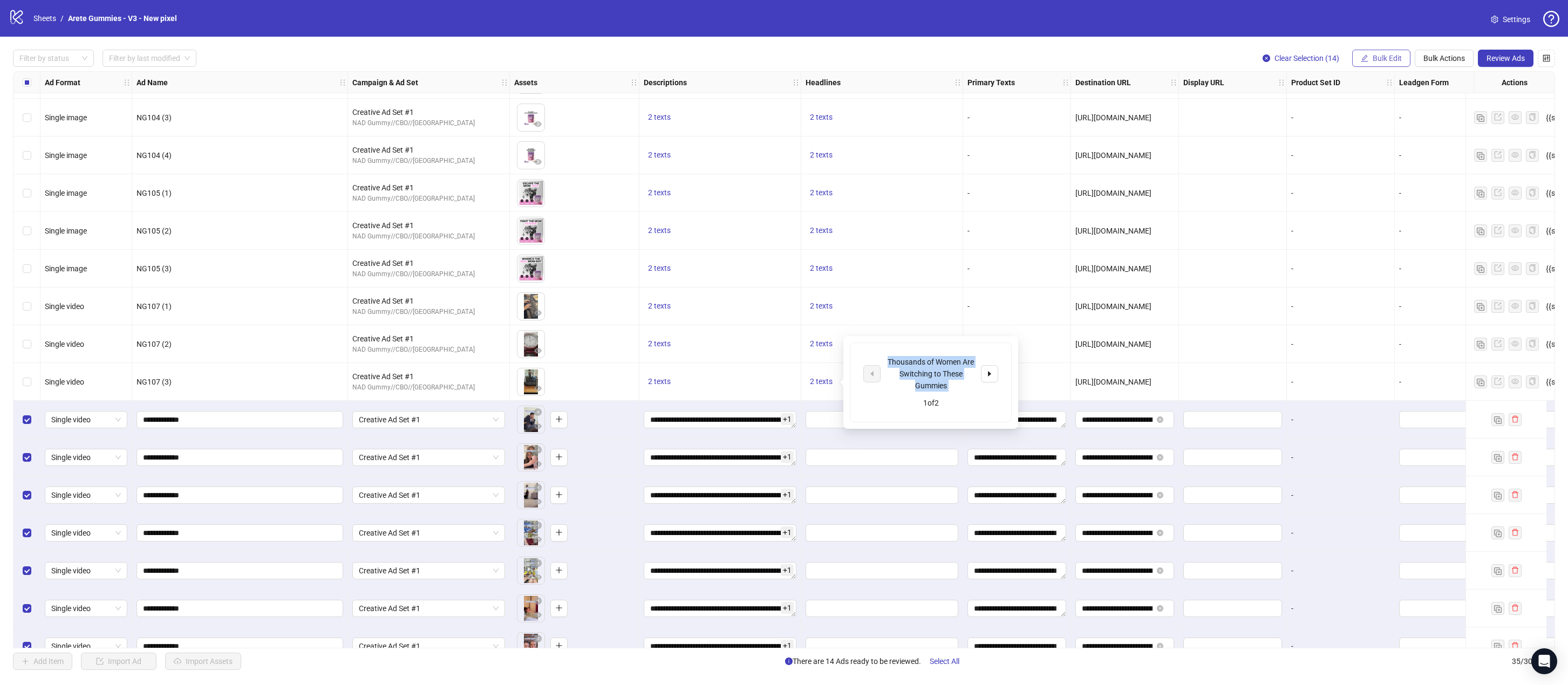
click at [1027, 54] on span "Bulk Edit" at bounding box center [1387, 58] width 29 height 9
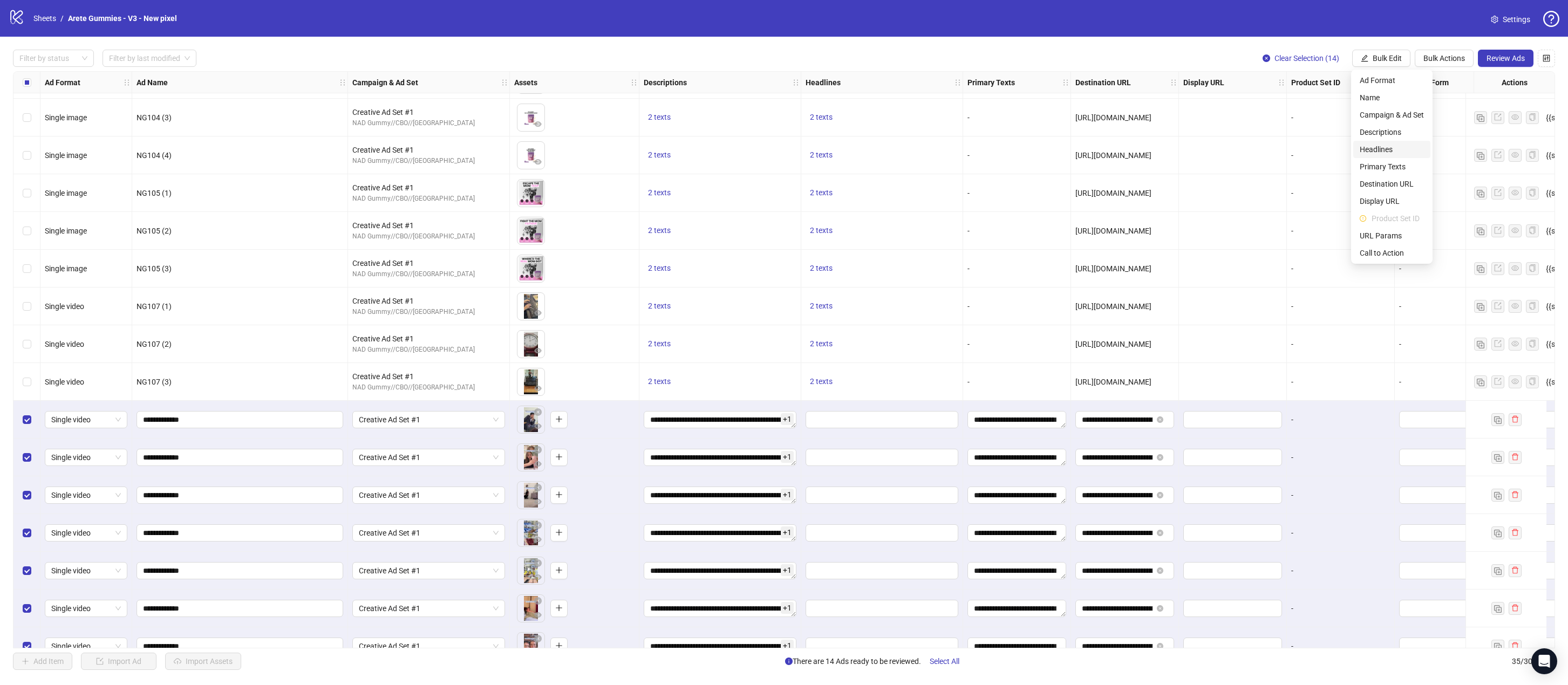
click at [1027, 146] on span "Headlines" at bounding box center [1392, 150] width 64 height 12
click at [1027, 105] on input "text" at bounding box center [1351, 105] width 162 height 18
paste input "**********"
type input "**********"
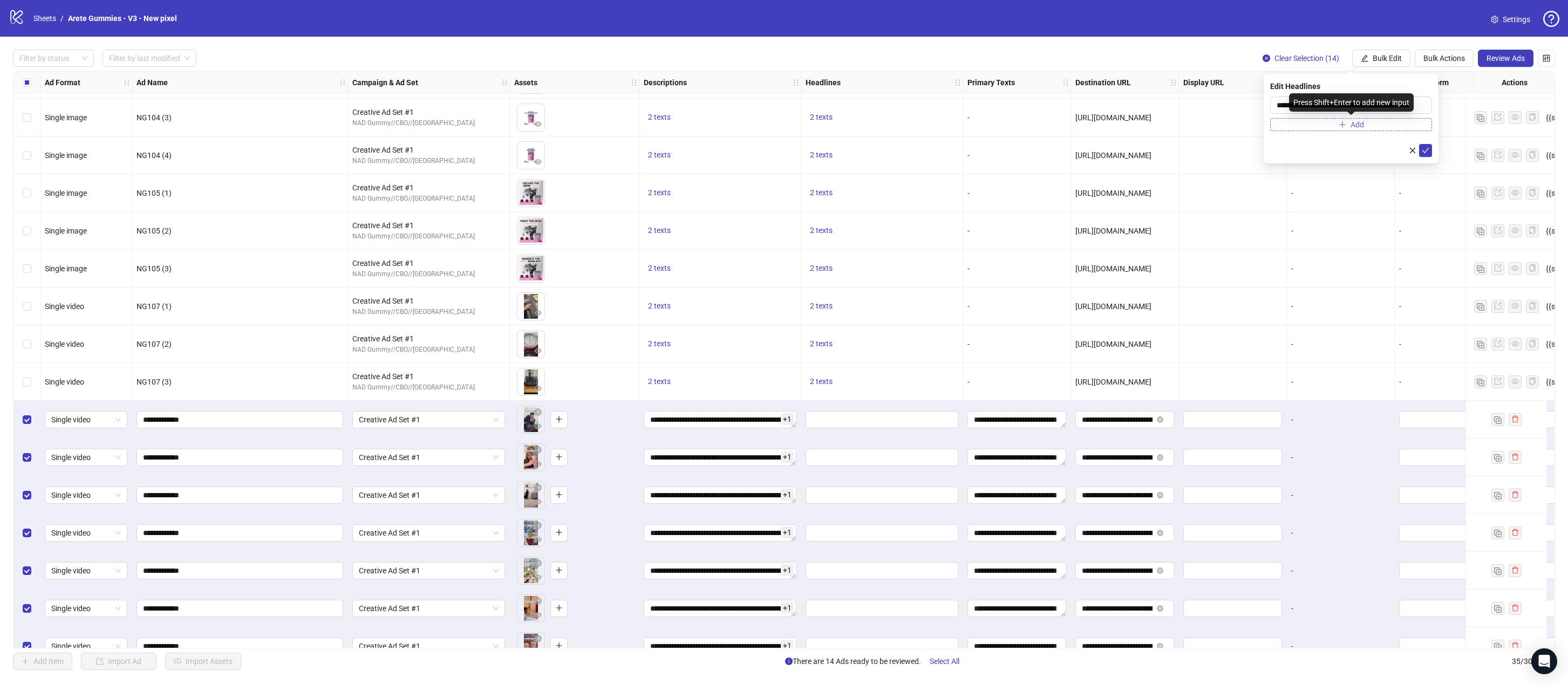
click at [1027, 120] on span "Add" at bounding box center [1357, 125] width 13 height 9
click at [818, 384] on span "2 texts" at bounding box center [820, 382] width 23 height 9
click at [1001, 377] on div "Thousands of Women Are Switching to These Gummies 1 of 2" at bounding box center [931, 382] width 160 height 79
click at [988, 376] on icon "caret-right" at bounding box center [989, 374] width 7 height 7
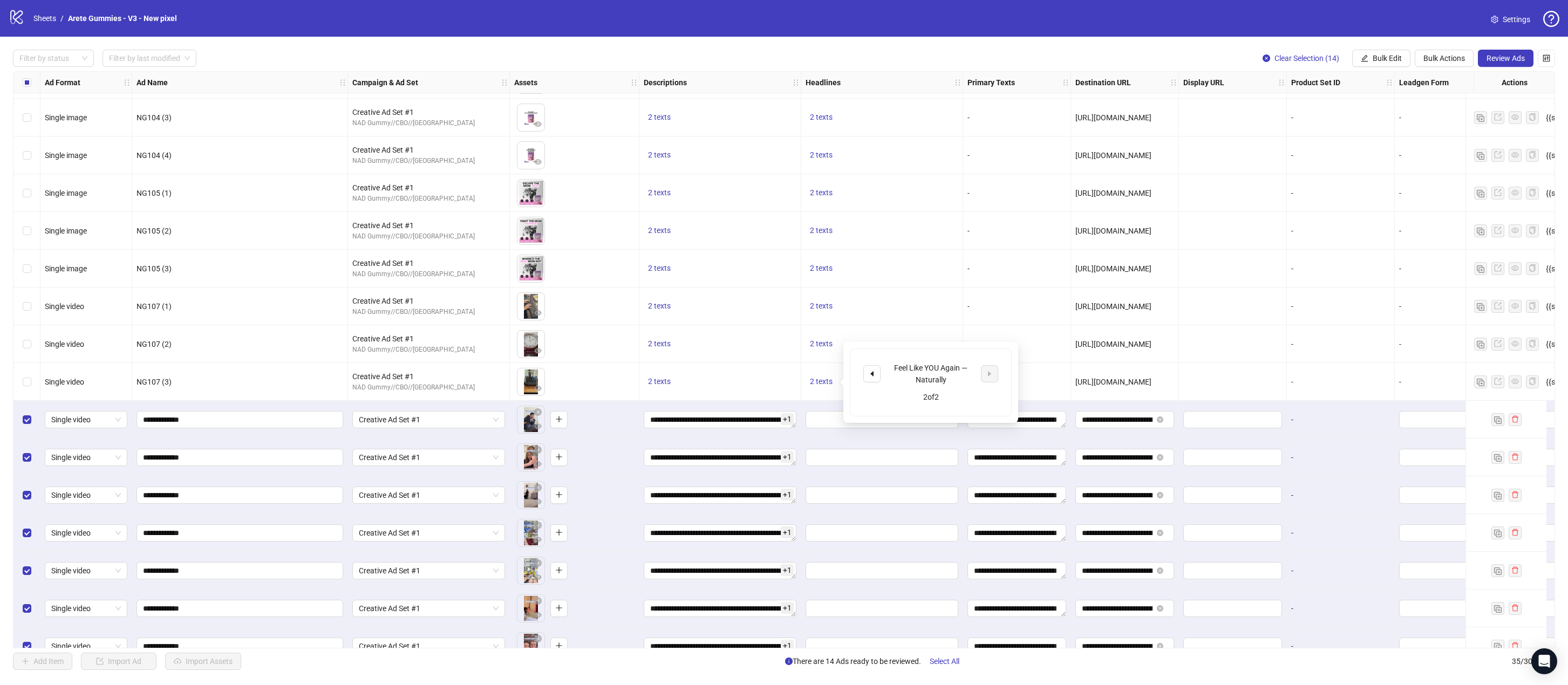
click at [922, 369] on div "Feel Like YOU Again — Naturally" at bounding box center [931, 374] width 90 height 24
copy div "Feel Like YOU Again — Naturally"
click at [1027, 61] on span "Bulk Edit" at bounding box center [1387, 58] width 29 height 9
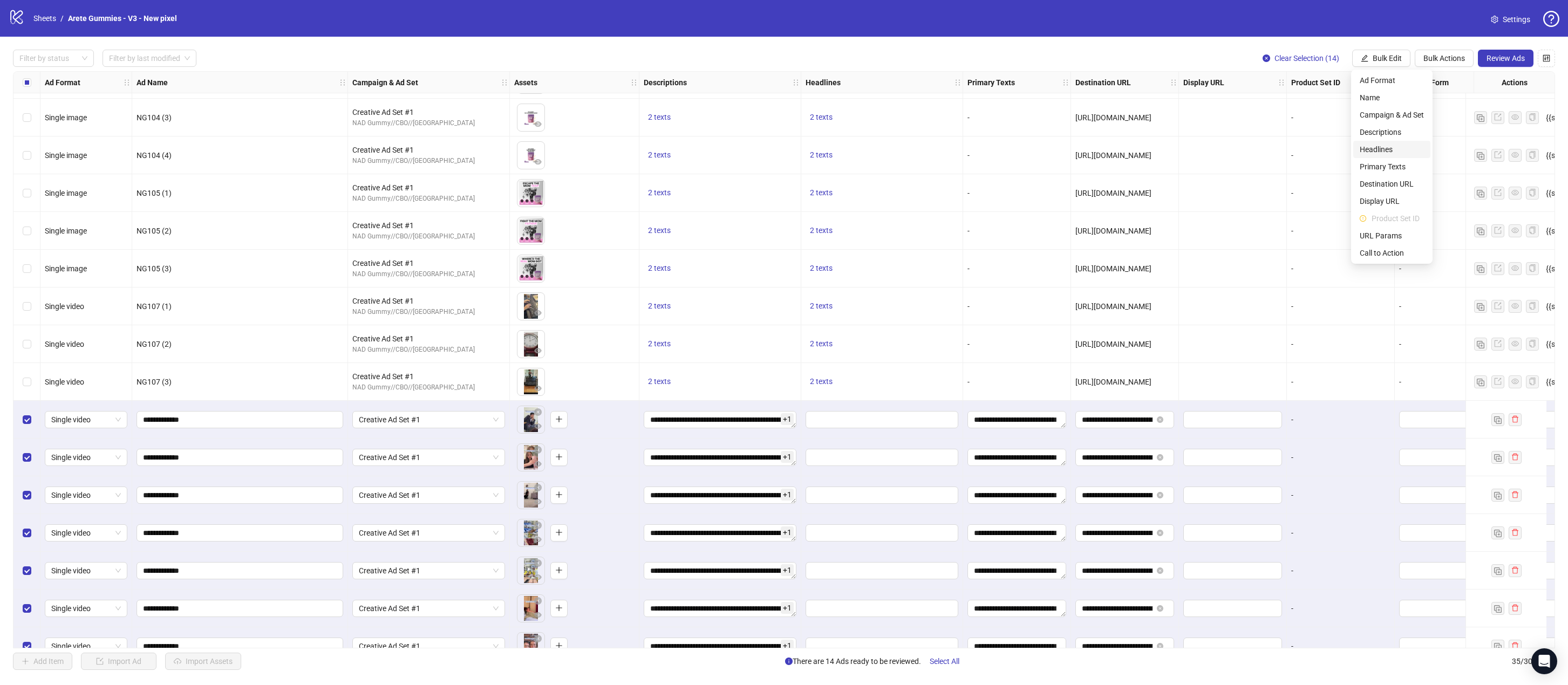
click at [1027, 147] on span "Headlines" at bounding box center [1392, 150] width 64 height 12
click at [1027, 127] on input "text" at bounding box center [1346, 127] width 139 height 12
paste input "**********"
type input "**********"
click at [1027, 175] on span "submit" at bounding box center [1425, 172] width 7 height 9
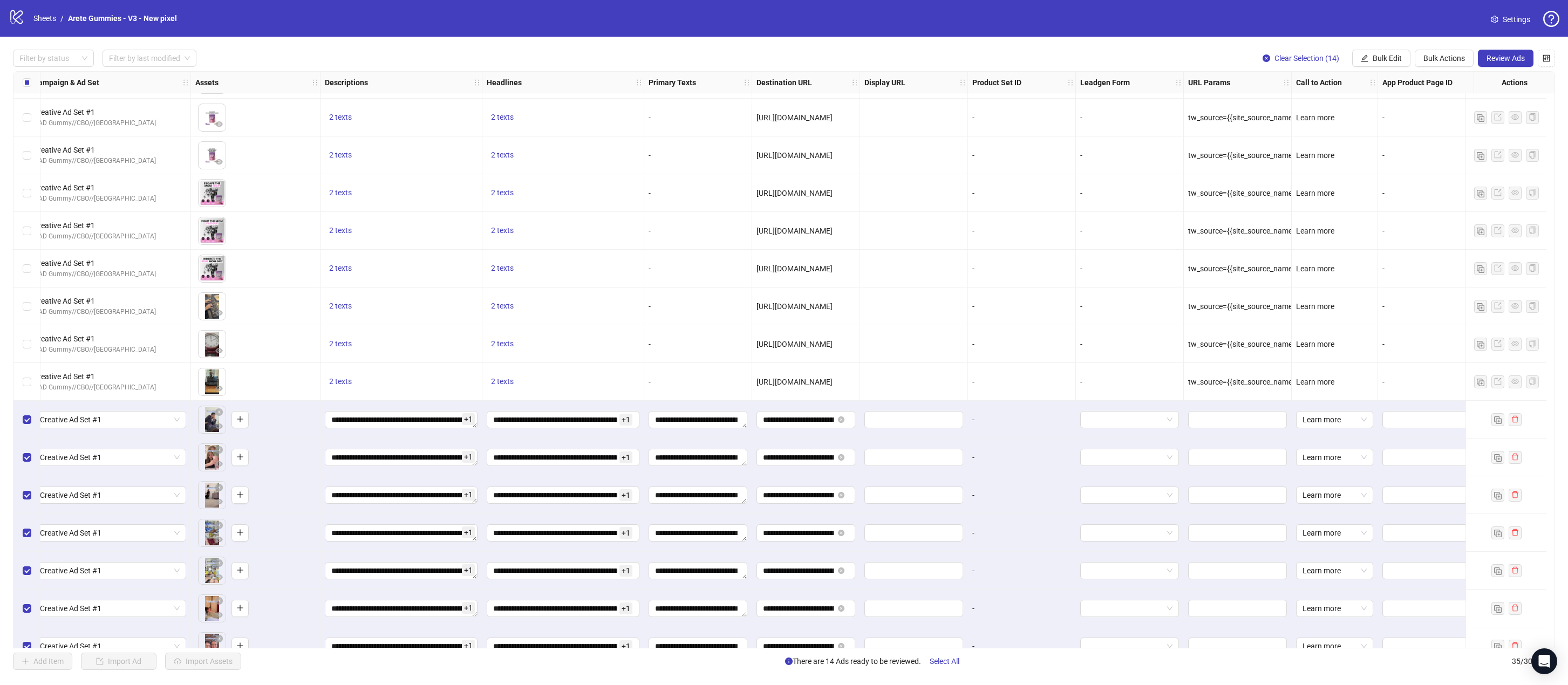
scroll to position [486, 339]
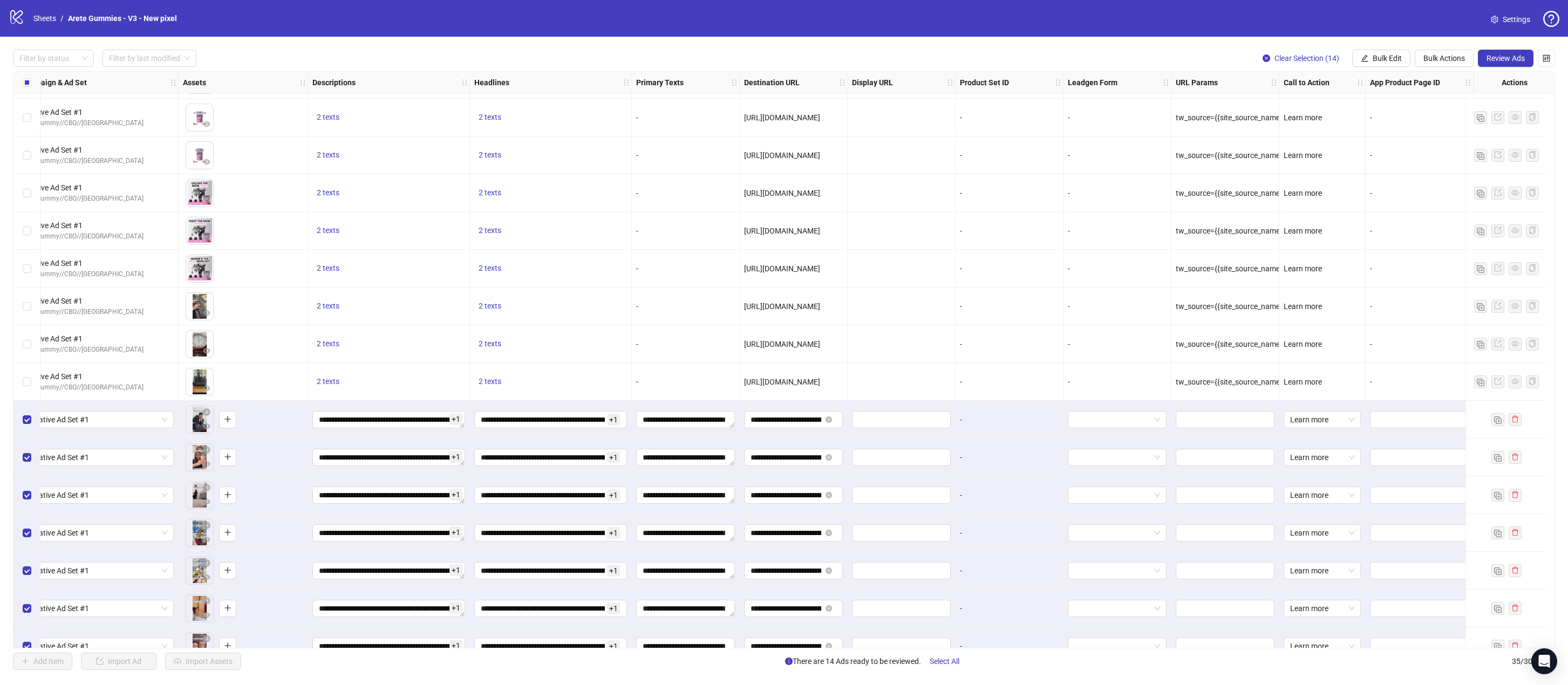
click at [1027, 387] on div "tw_source={{site_source_name}}&tw_adid={{[DOMAIN_NAME]}}" at bounding box center [1224, 382] width 98 height 12
click at [1027, 382] on span "tw_source={{site_source_name}}&tw_adid={{[DOMAIN_NAME]}}" at bounding box center [1282, 382] width 214 height 9
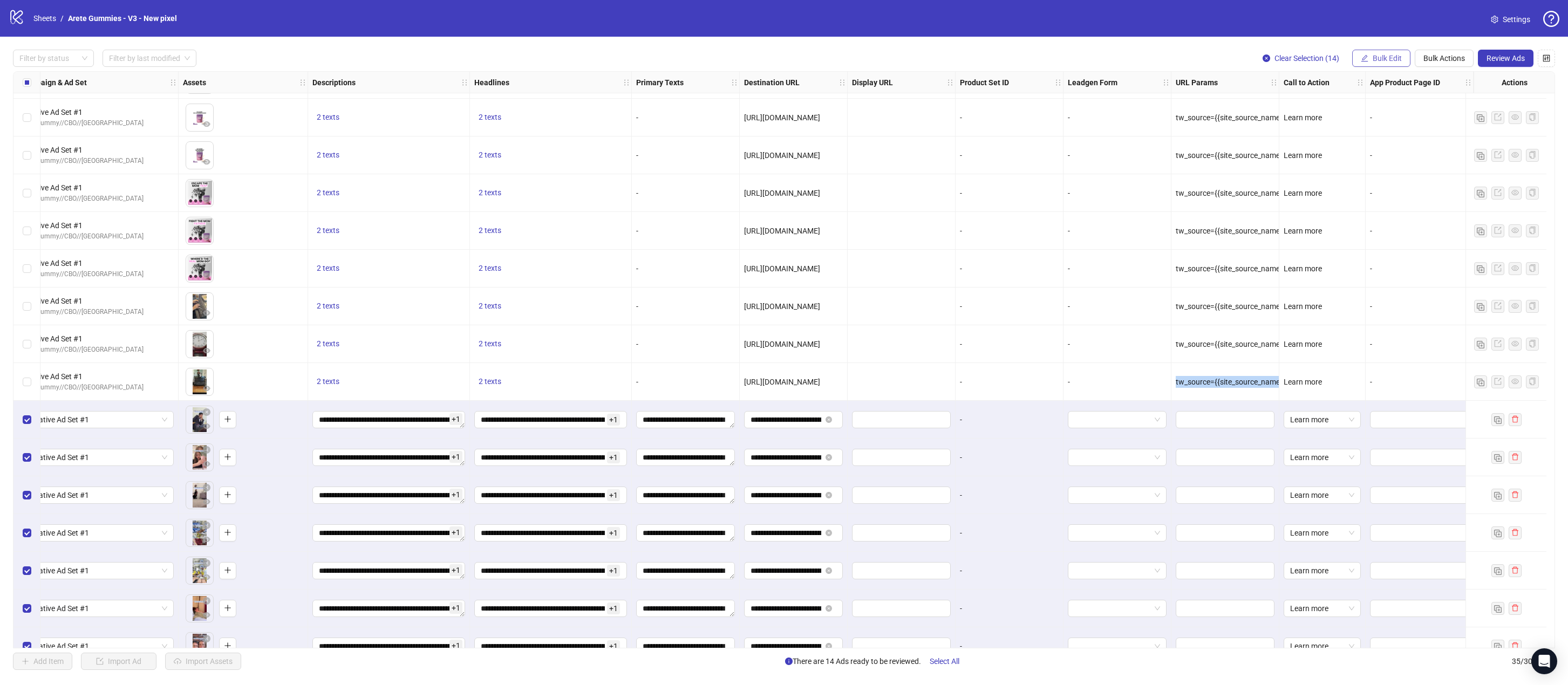
click at [1027, 61] on span "Bulk Edit" at bounding box center [1387, 58] width 29 height 9
click at [1027, 237] on span "URL Params" at bounding box center [1392, 236] width 64 height 12
click at [1027, 111] on input "text" at bounding box center [1351, 105] width 162 height 18
paste input "**********"
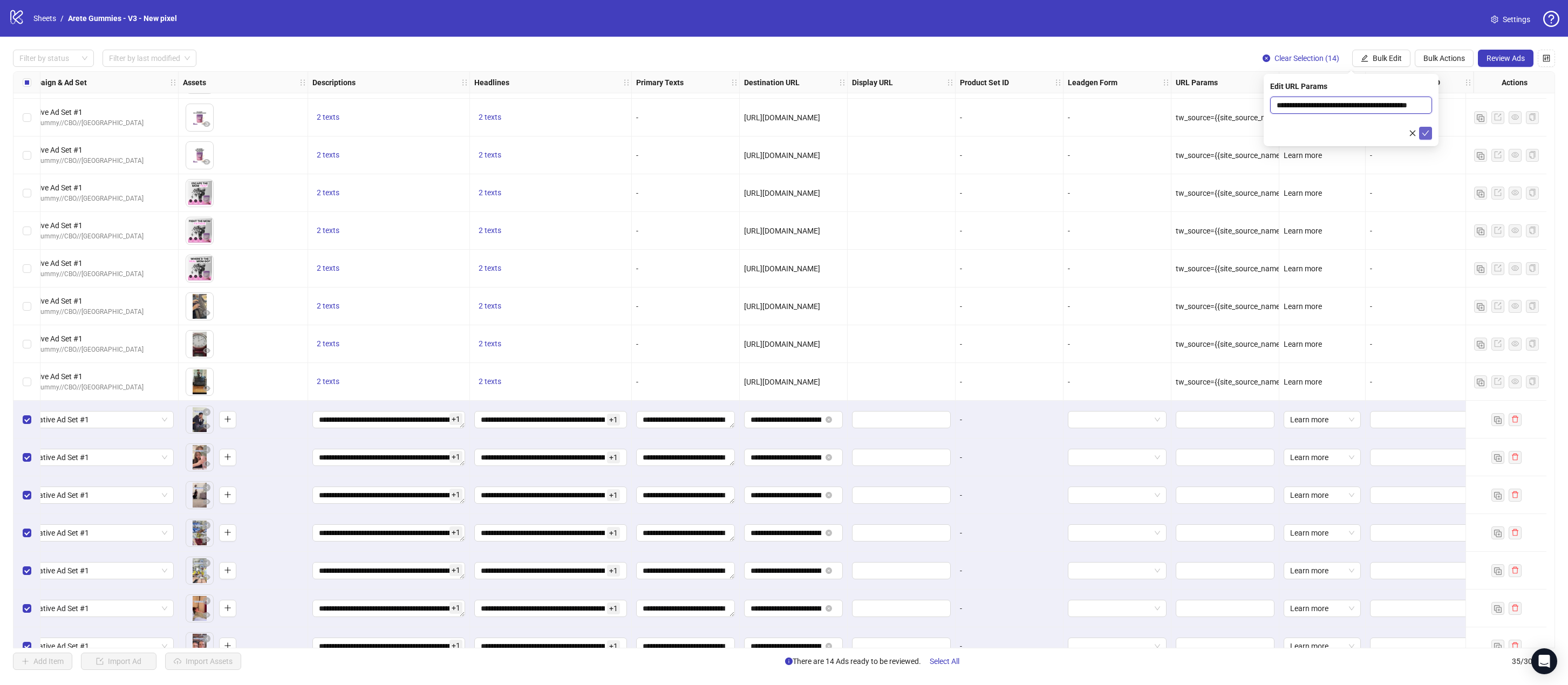
type input "**********"
click at [1027, 133] on button "submit" at bounding box center [1425, 133] width 13 height 13
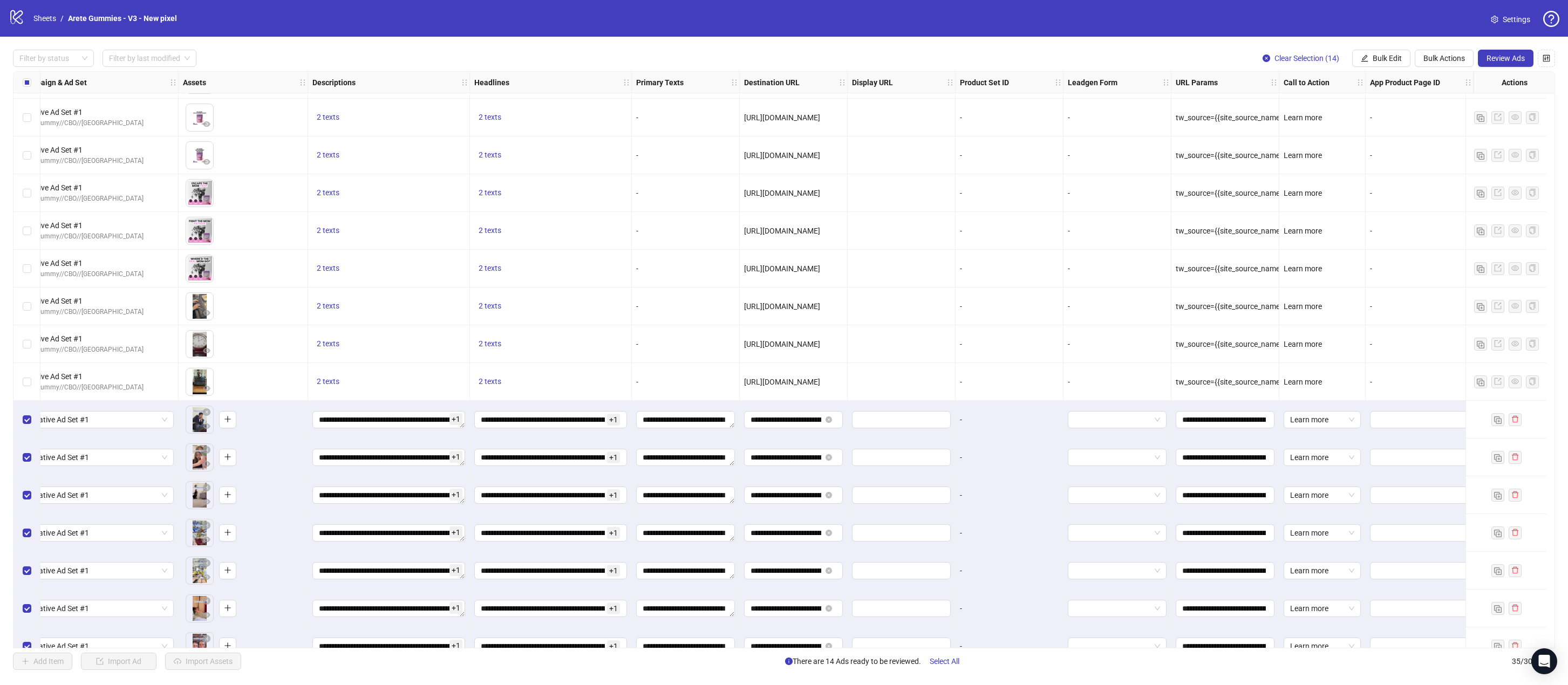
drag, startPoint x: 905, startPoint y: 649, endPoint x: 737, endPoint y: 649, distance: 168.0
click at [735, 649] on div "Ad Format Ad Name Campaign & Ad Set Assets Descriptions Headlines Primary Texts…" at bounding box center [618, 258] width 1872 height 1344
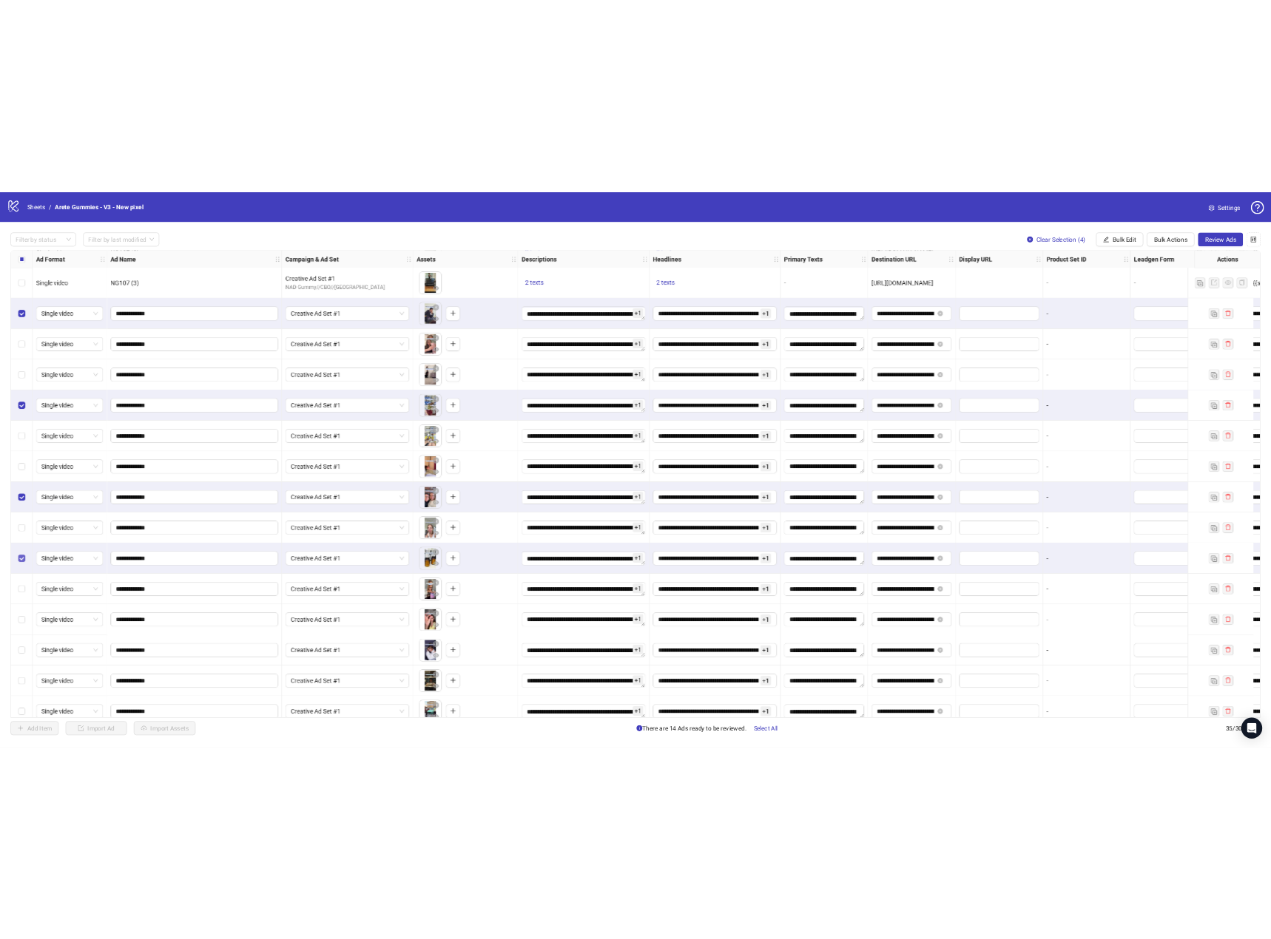
scroll to position [1058, 0]
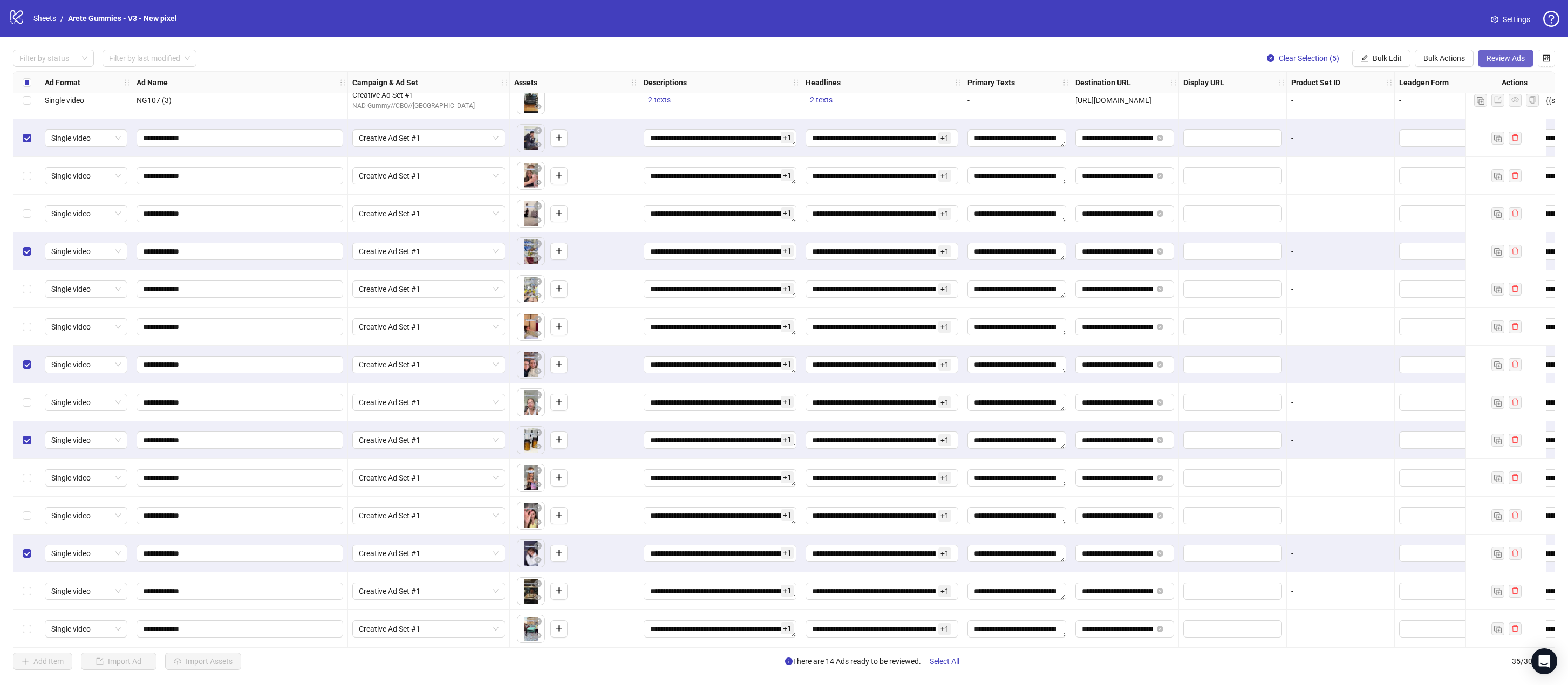
click at [1027, 61] on span "Review Ads" at bounding box center [1505, 58] width 39 height 9
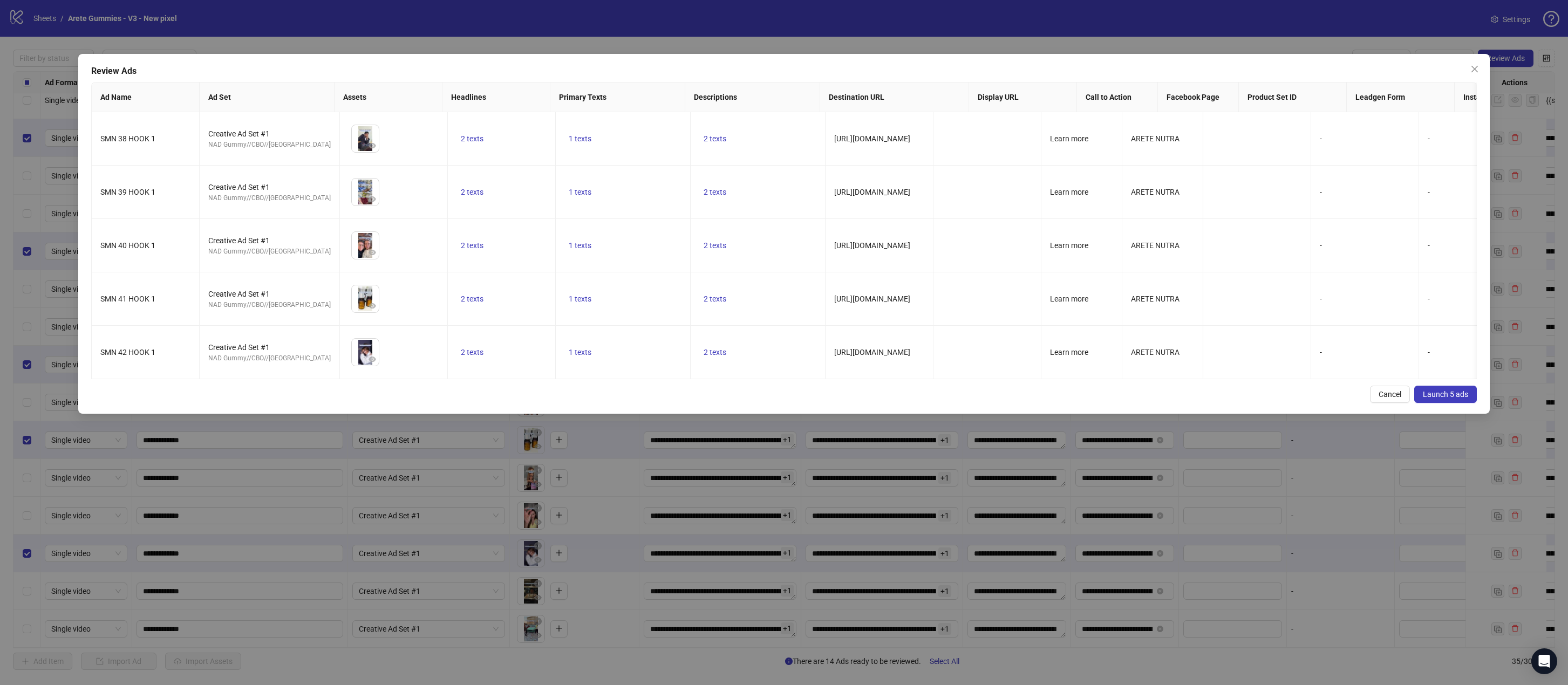
click at [1027, 399] on span "Launch 5 ads" at bounding box center [1445, 395] width 45 height 9
